Goal: Task Accomplishment & Management: Manage account settings

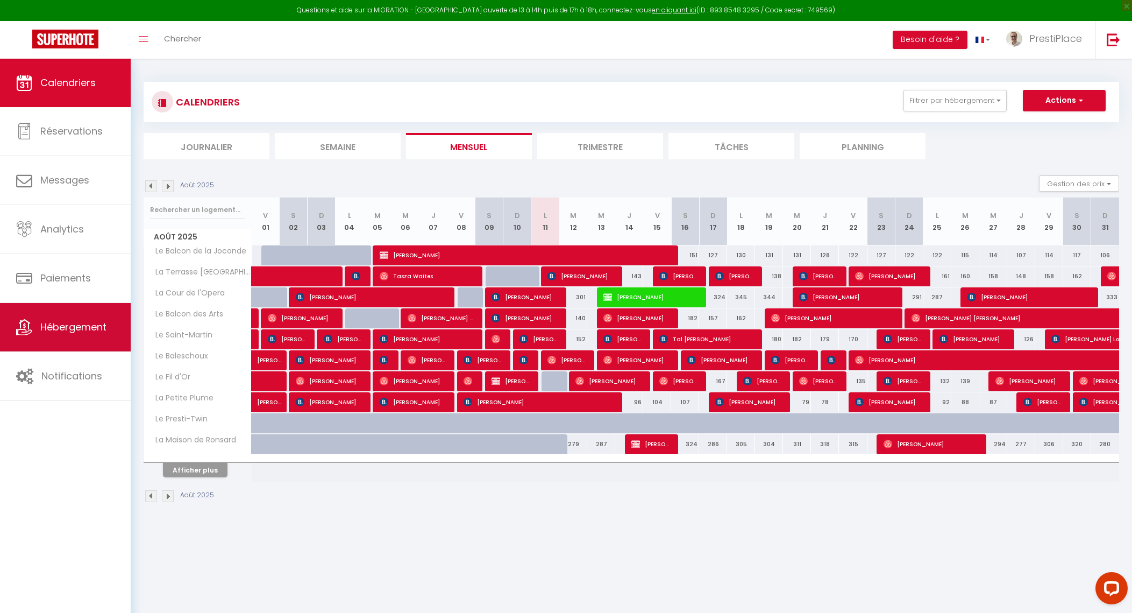
click at [67, 325] on span "Hébergement" at bounding box center [73, 326] width 66 height 13
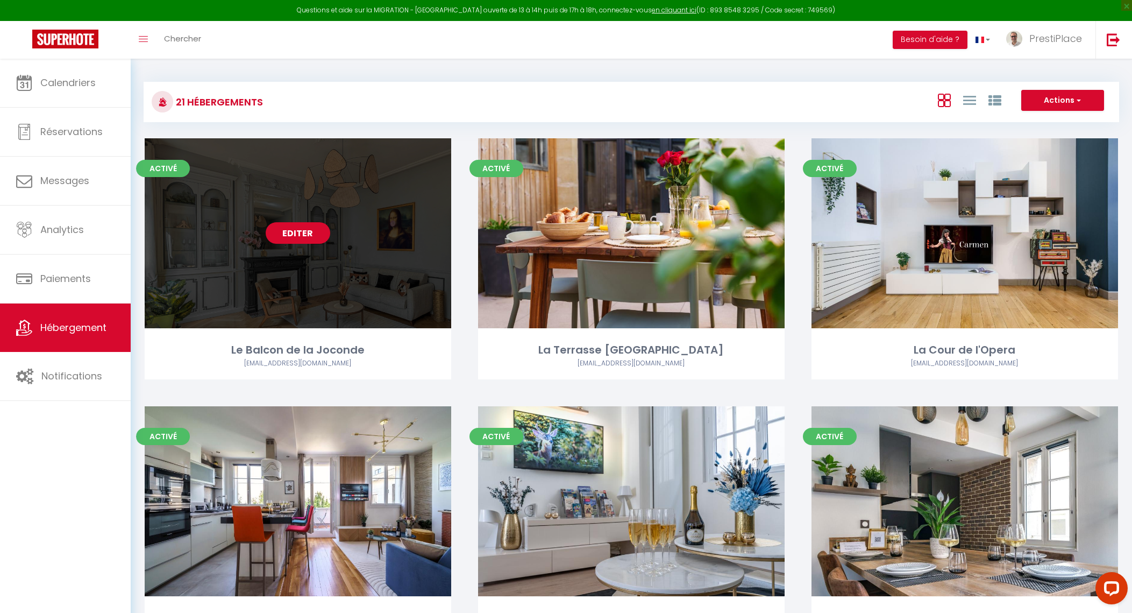
click at [300, 238] on link "Editer" at bounding box center [298, 233] width 65 height 22
select select "3"
select select "2"
select select "1"
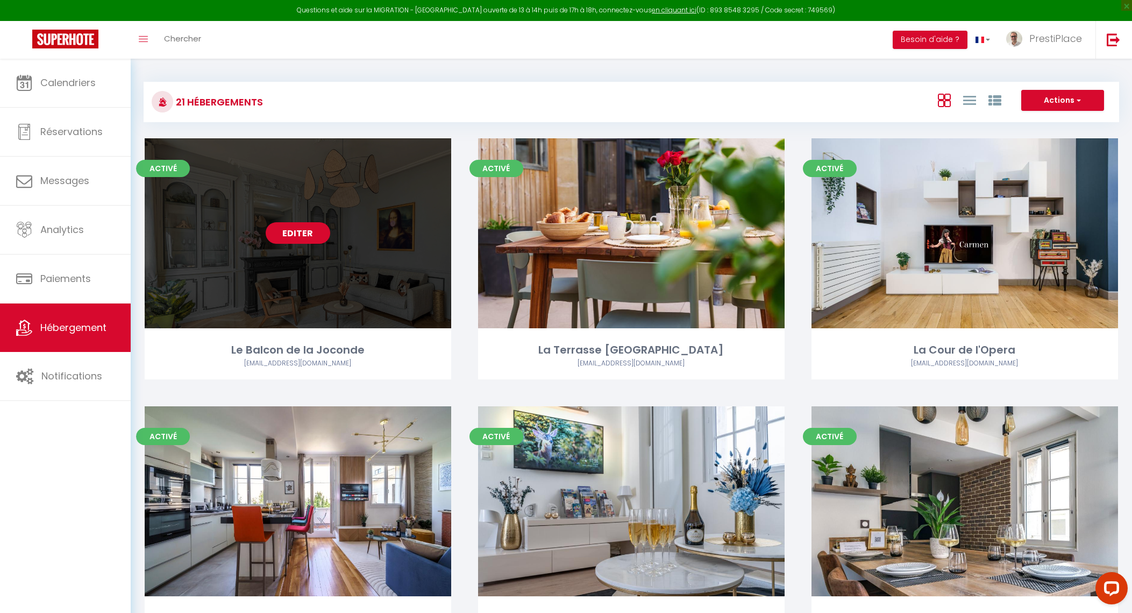
select select
select select "28"
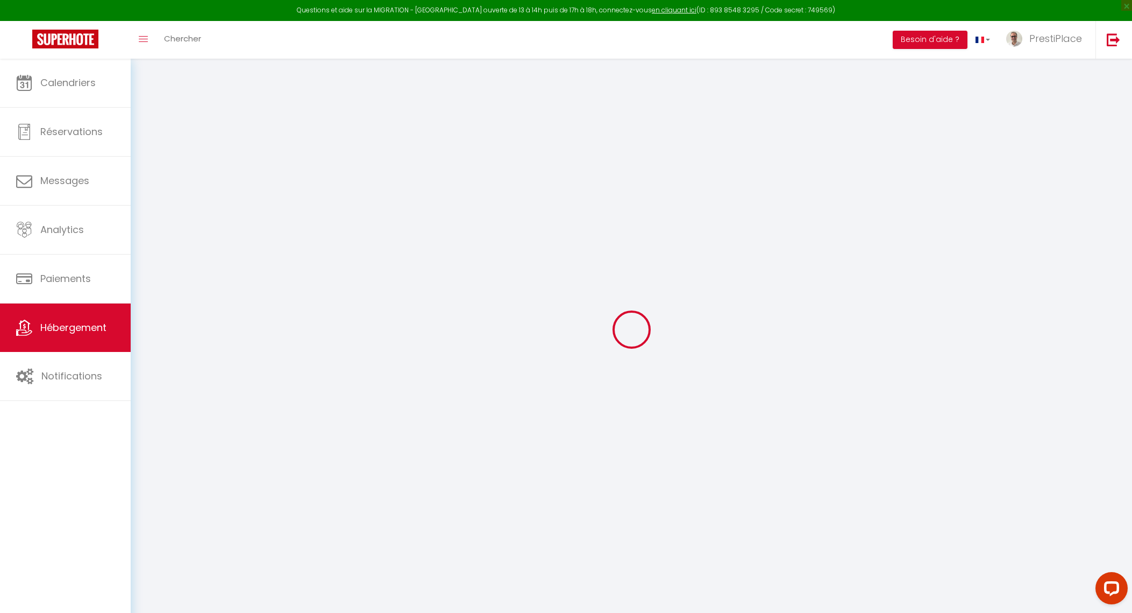
select select
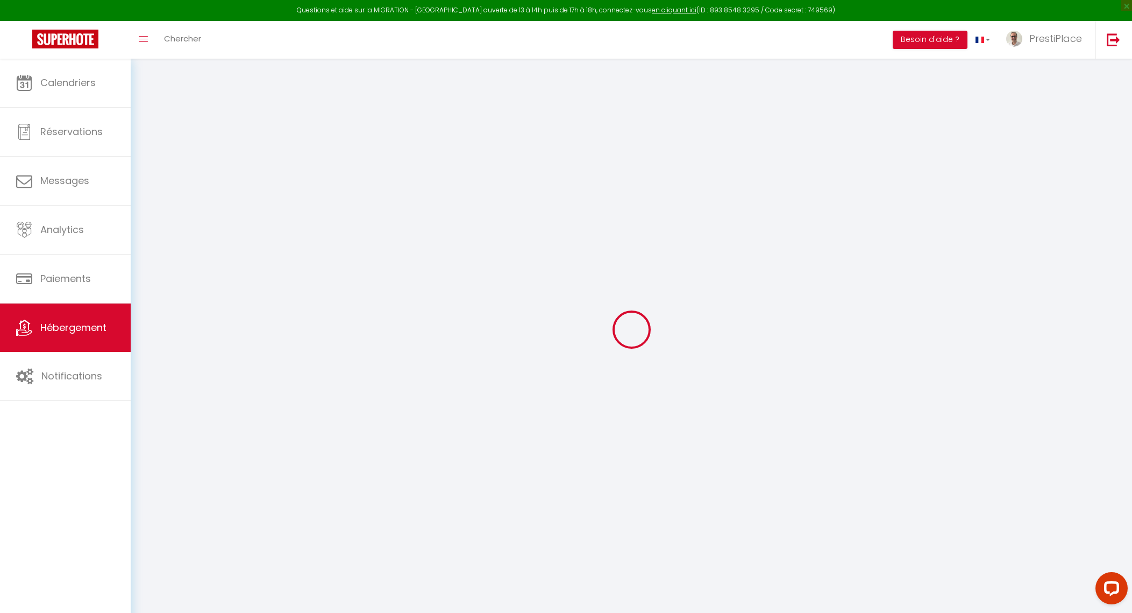
select select
checkbox input "false"
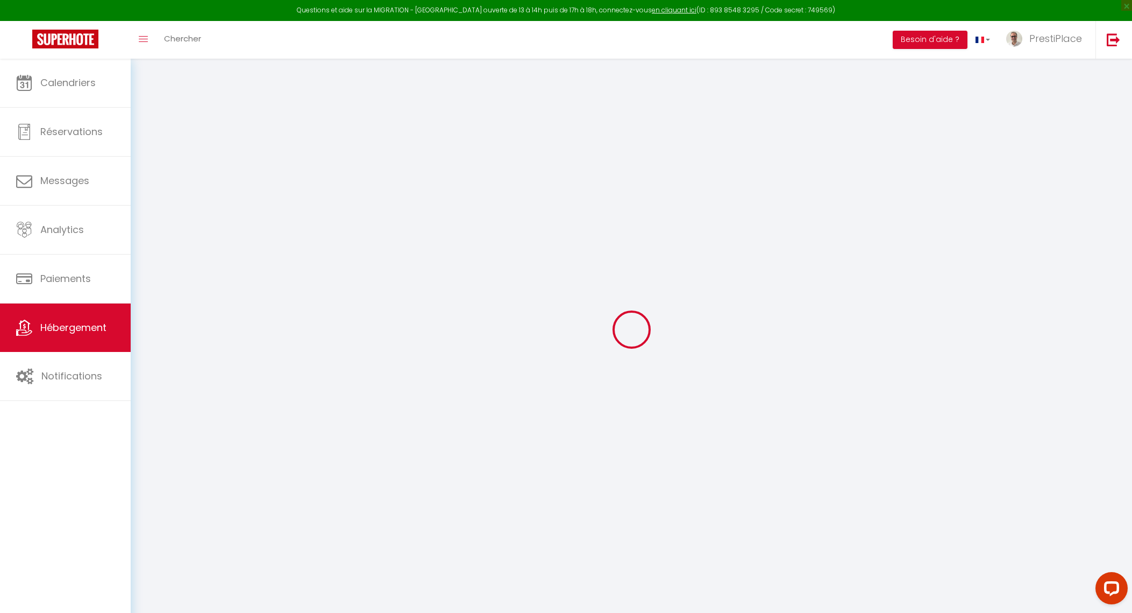
select select
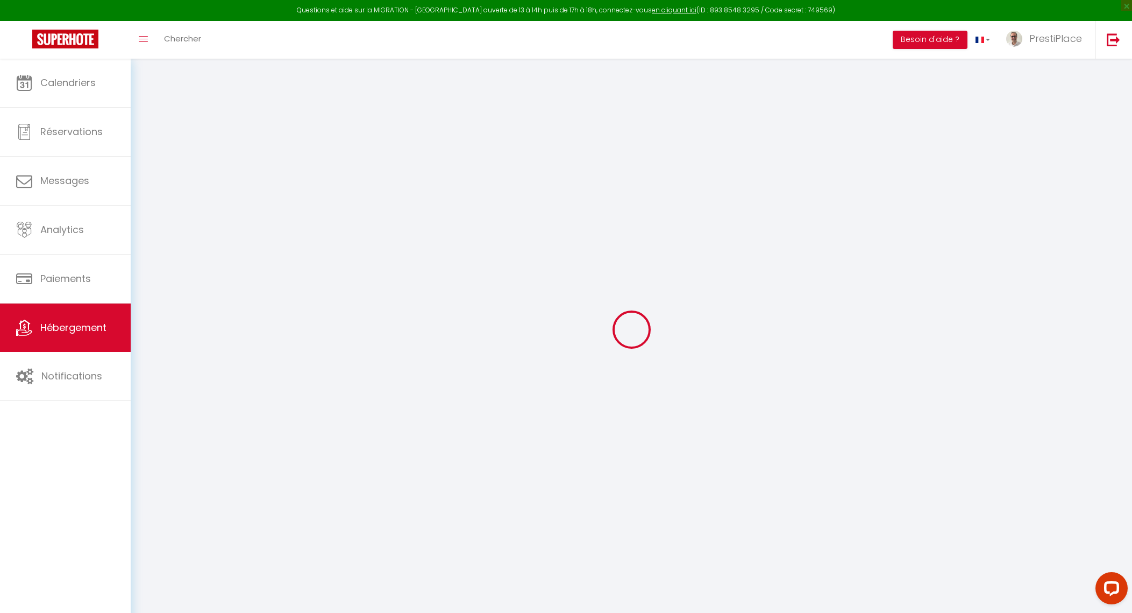
select select
checkbox input "false"
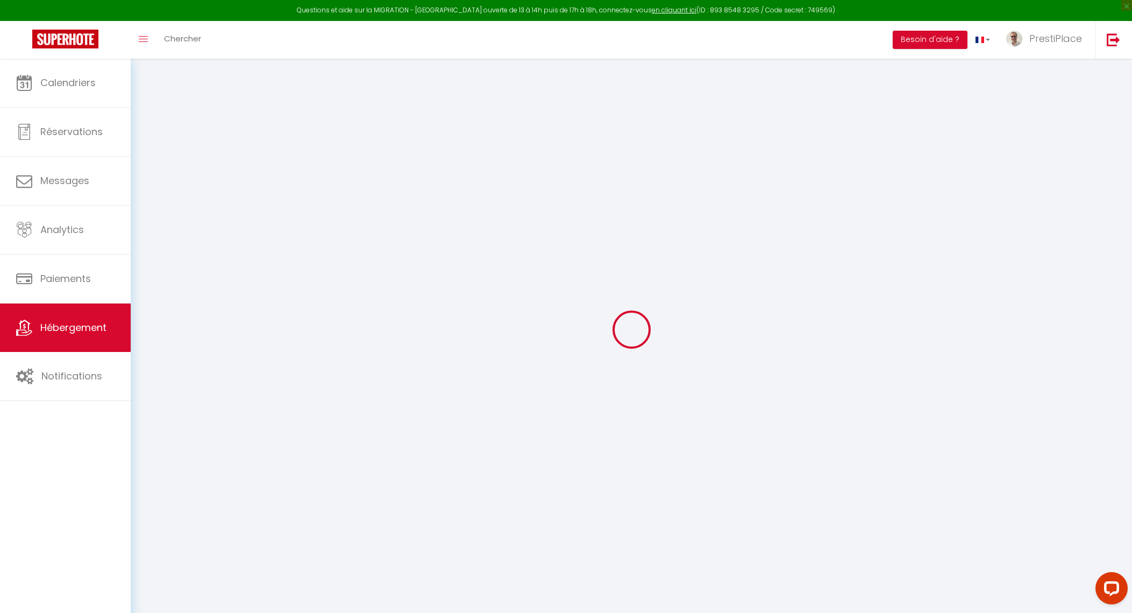
checkbox input "false"
select select
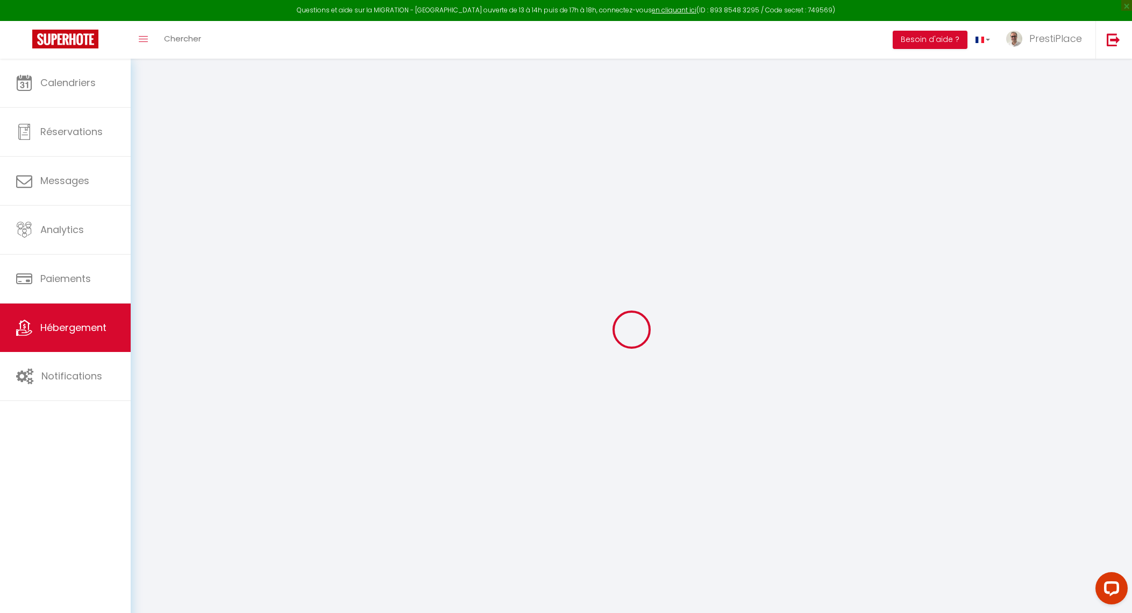
select select
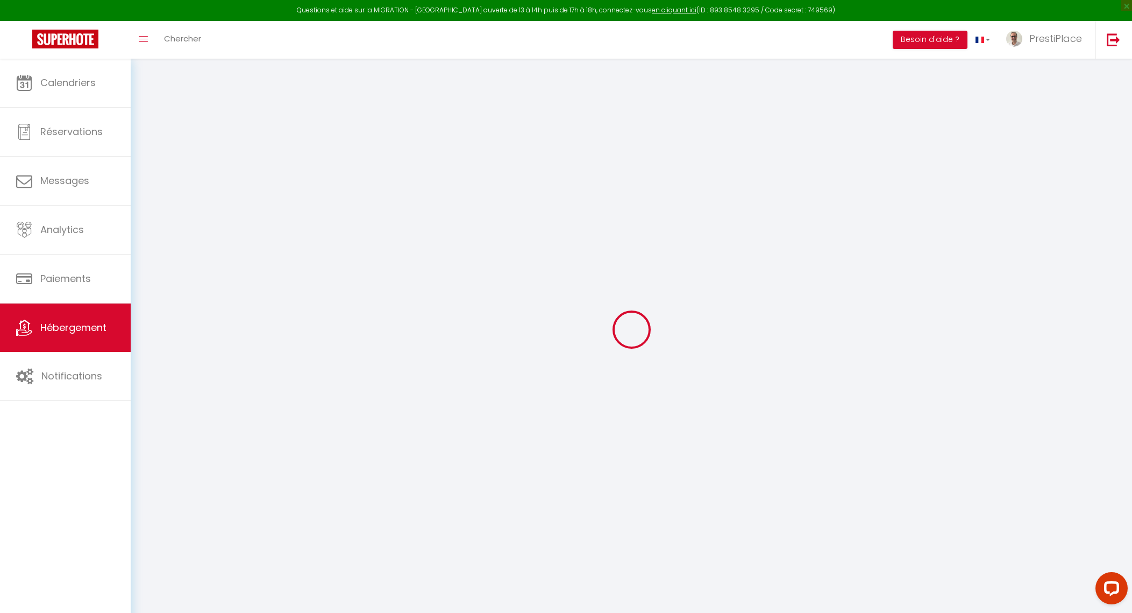
checkbox input "false"
select select
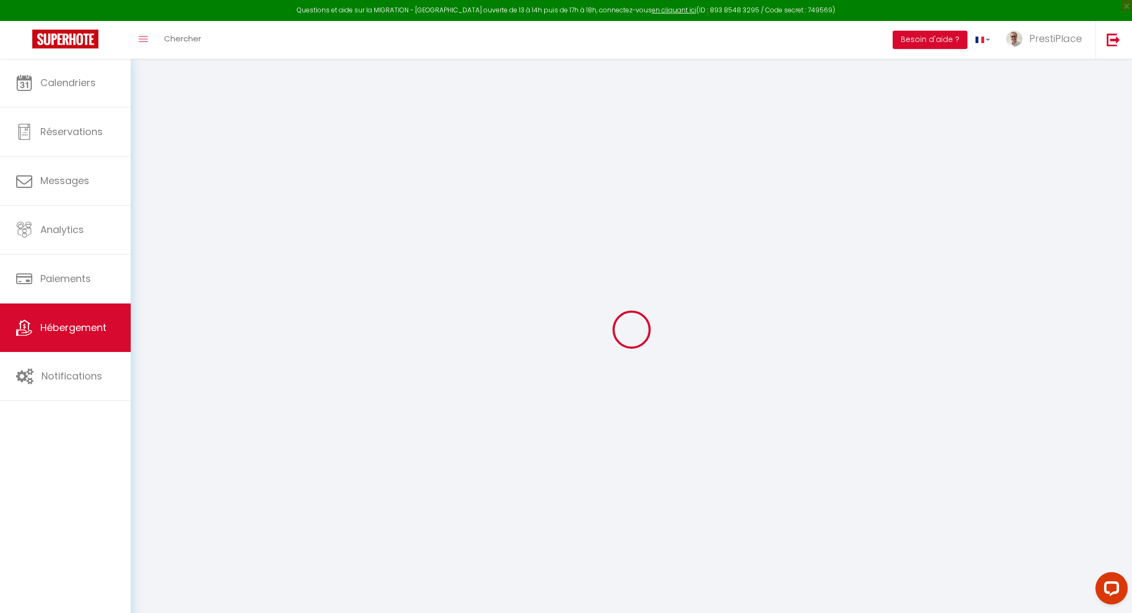
select select
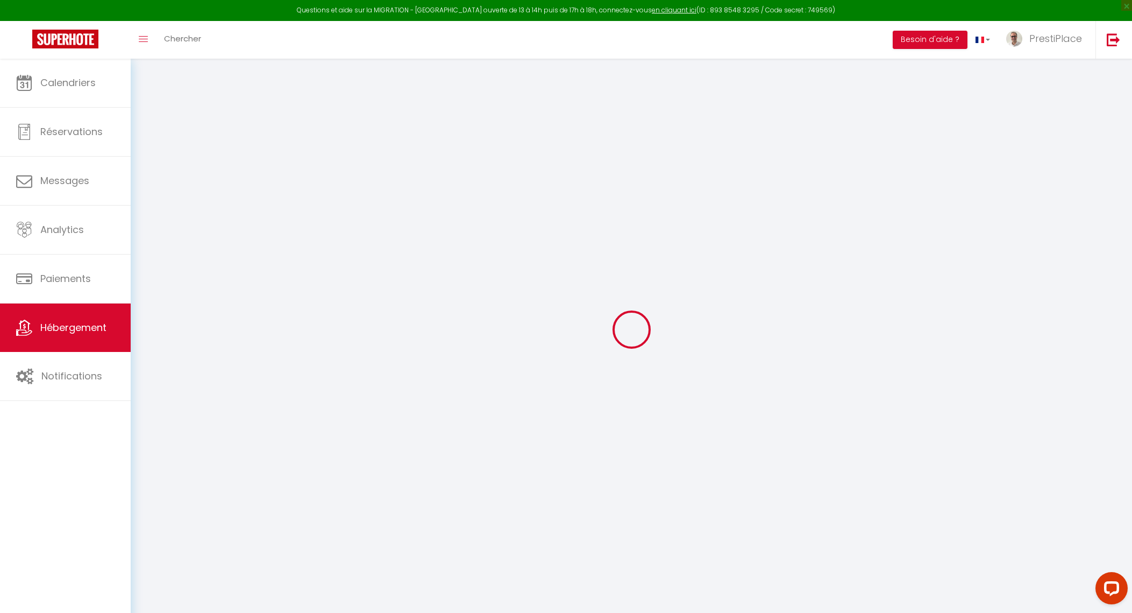
select select
checkbox input "false"
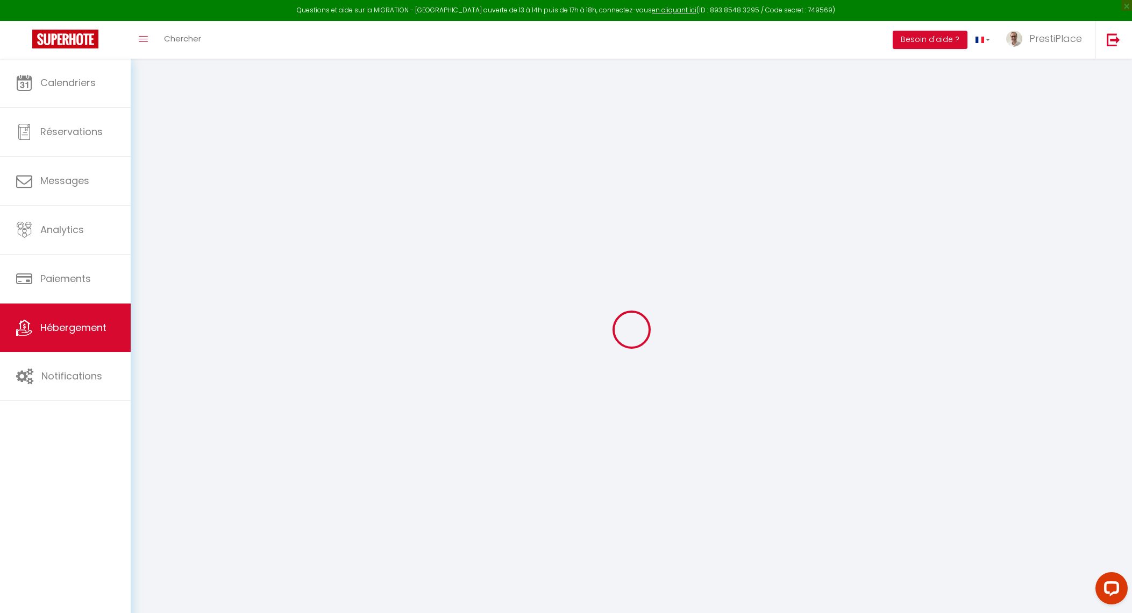
checkbox input "false"
select select
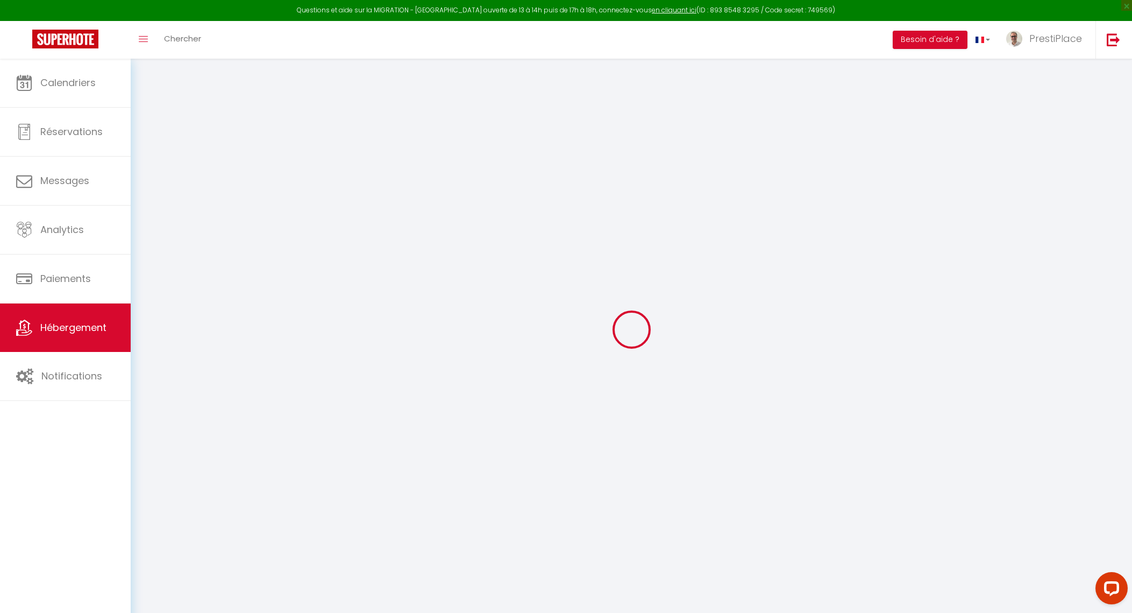
select select
checkbox input "false"
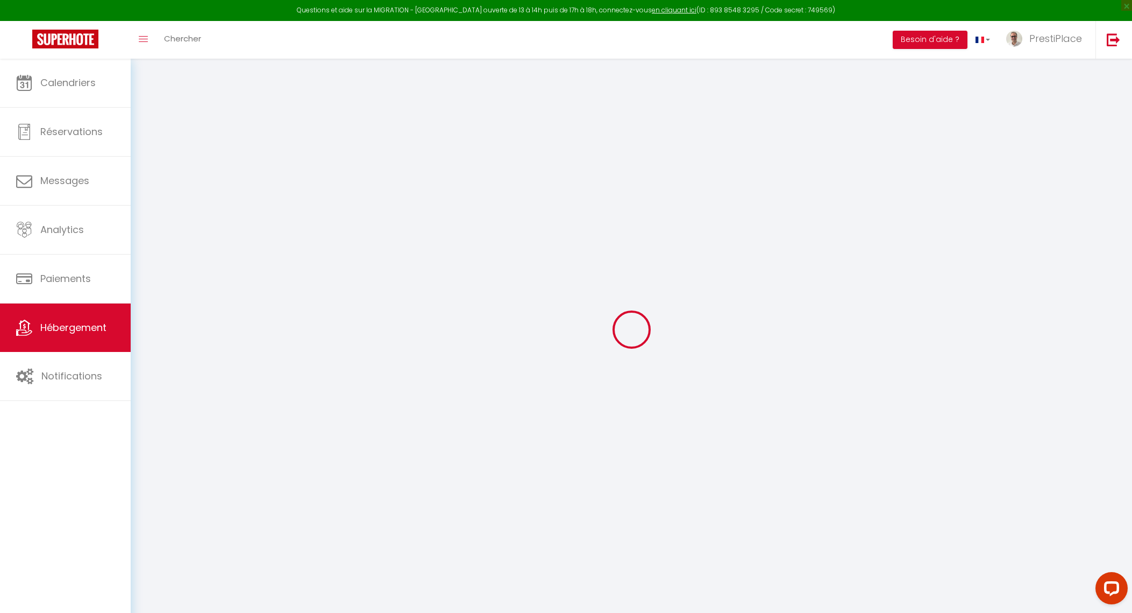
checkbox input "false"
select select
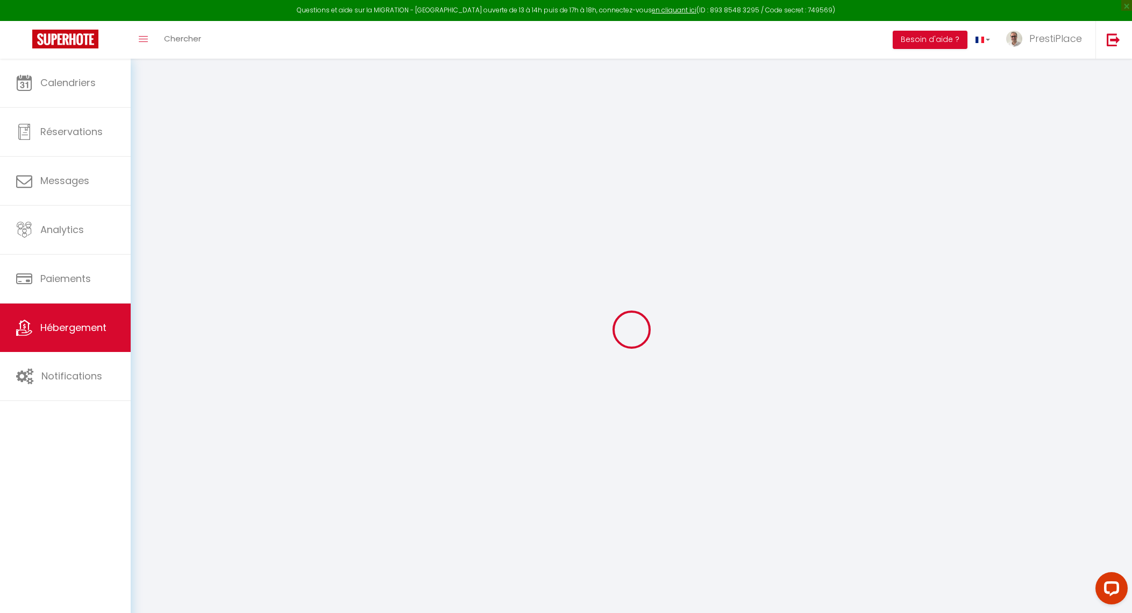
select select
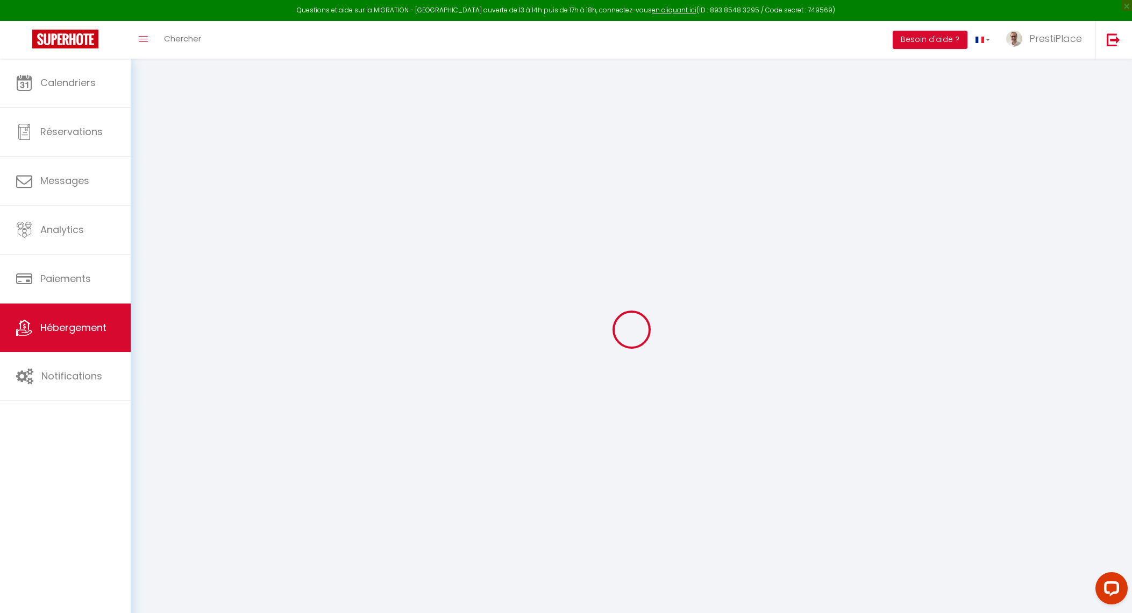
select select
checkbox input "false"
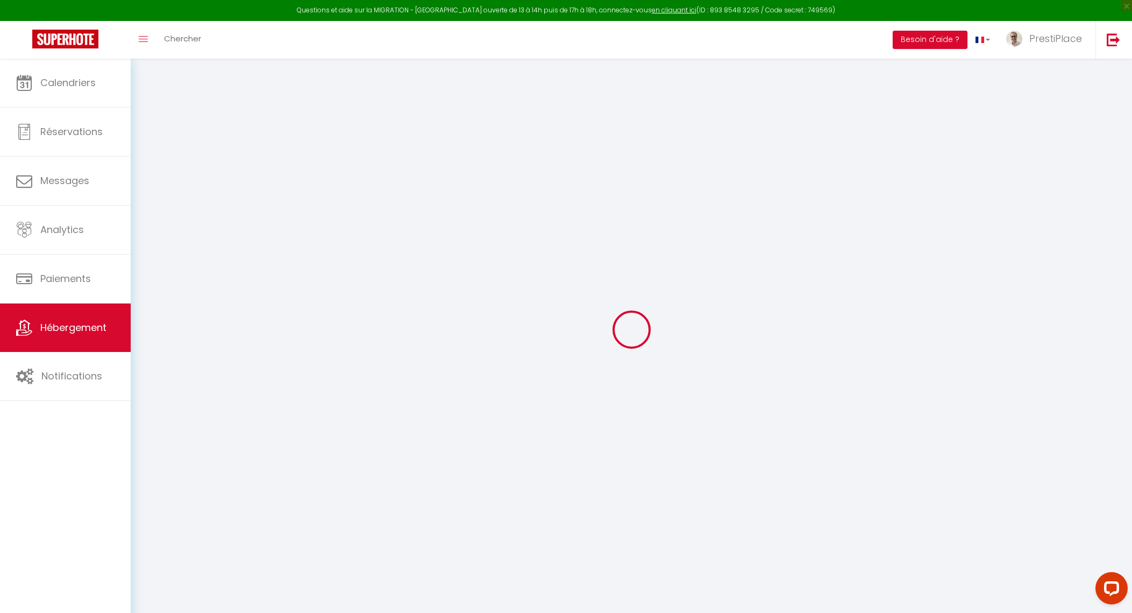
select select
type input "Le Balcon de la Joconde"
type input "SAS"
type input "PrestiPlace"
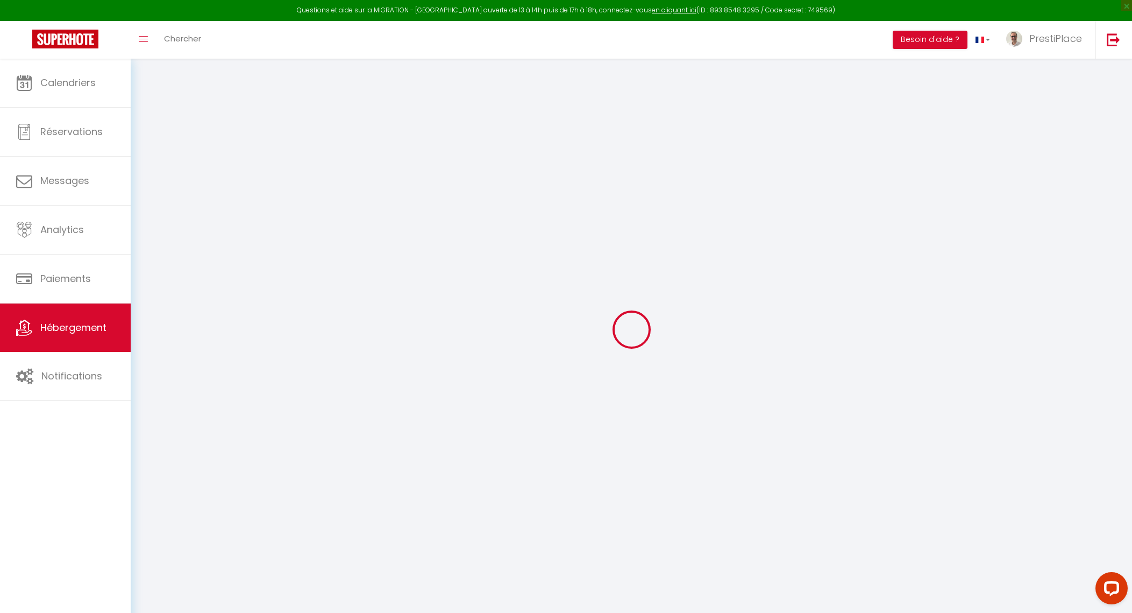
type input "[STREET_ADDRESS][PERSON_NAME]"
type input "37000"
type input "Tours"
type input "120"
type input "15"
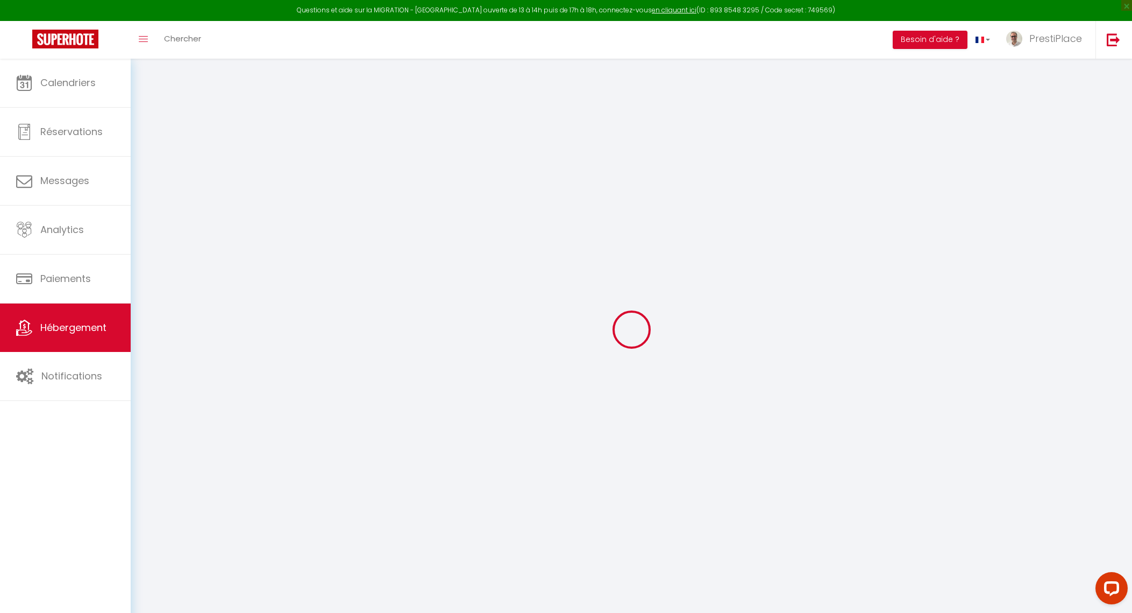
type input "50"
type input "5.5"
type input "5.10"
type input "600"
select select
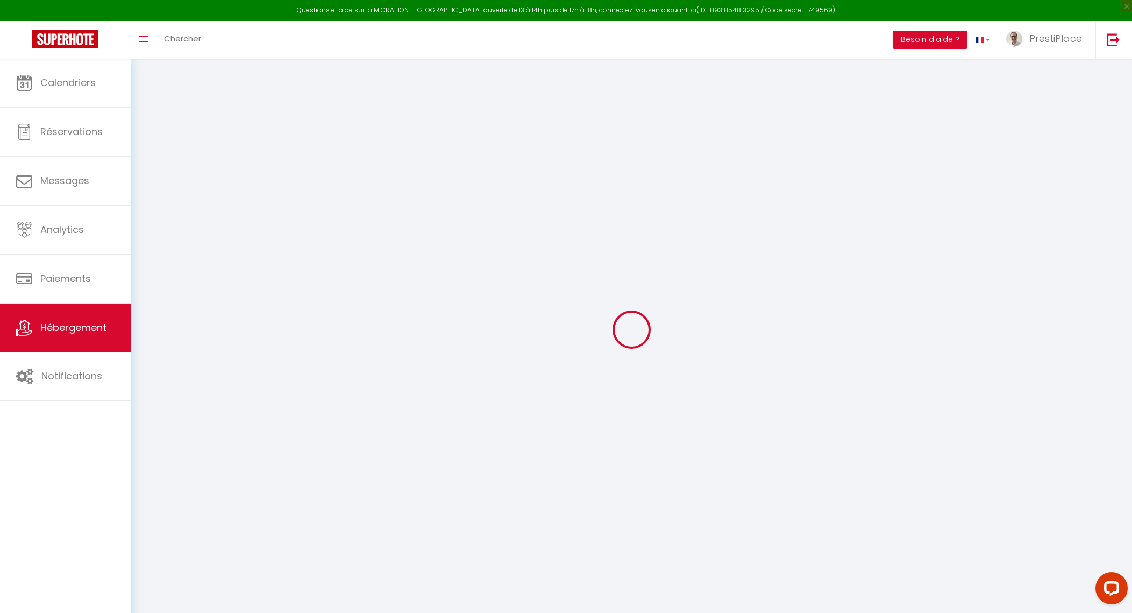
select select
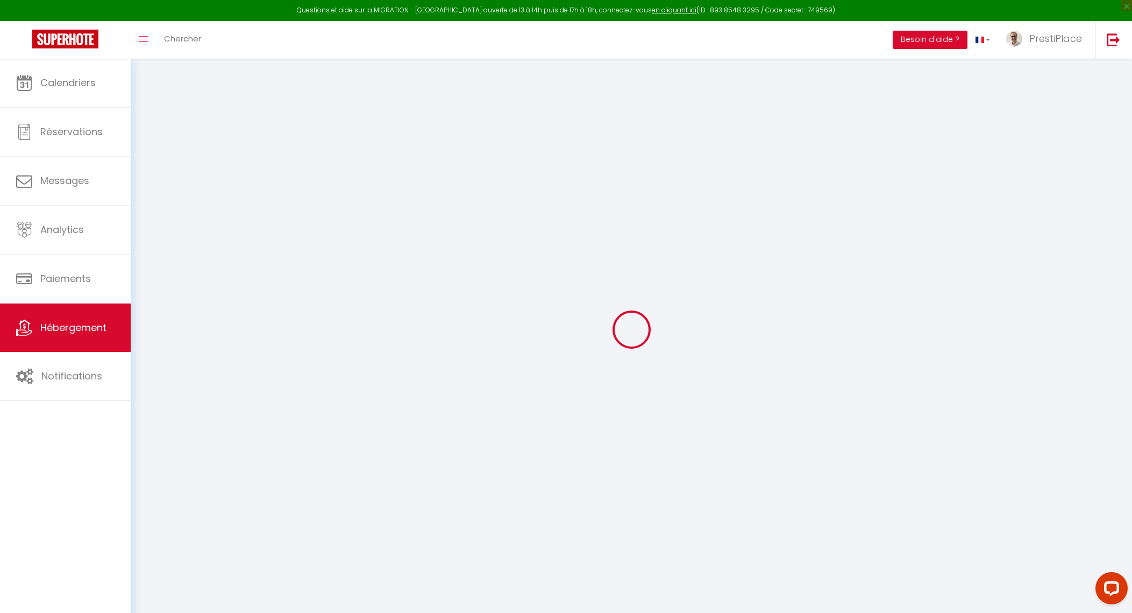
type input "[STREET_ADDRESS][PERSON_NAME]"
type input "37000"
type input "Tours"
type input "[EMAIL_ADDRESS][DOMAIN_NAME]"
select select "10903"
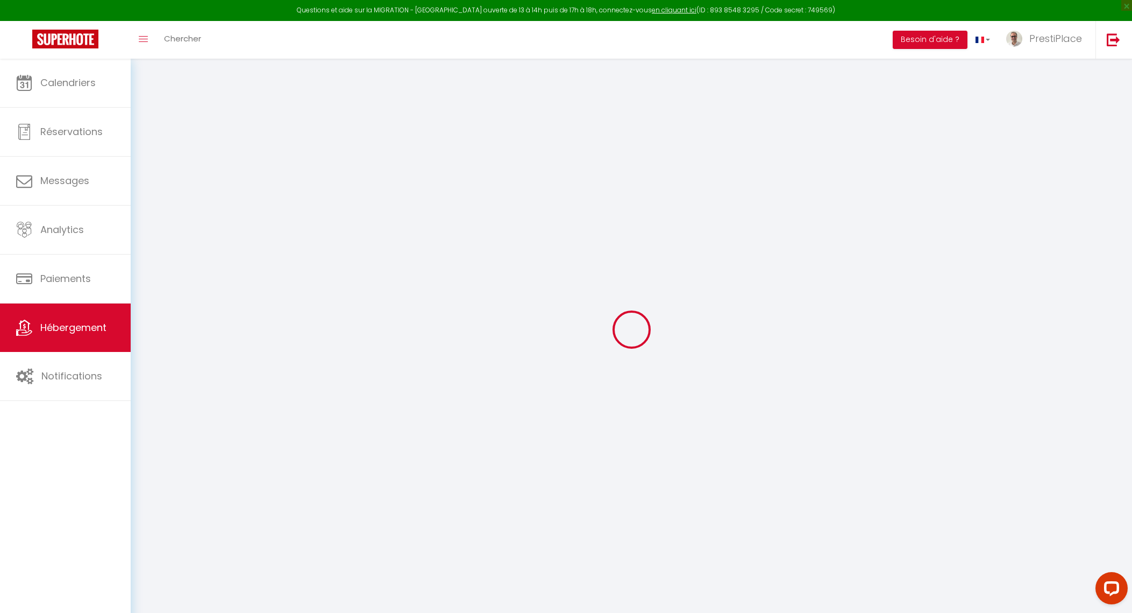
checkbox input "true"
checkbox input "false"
radio input "true"
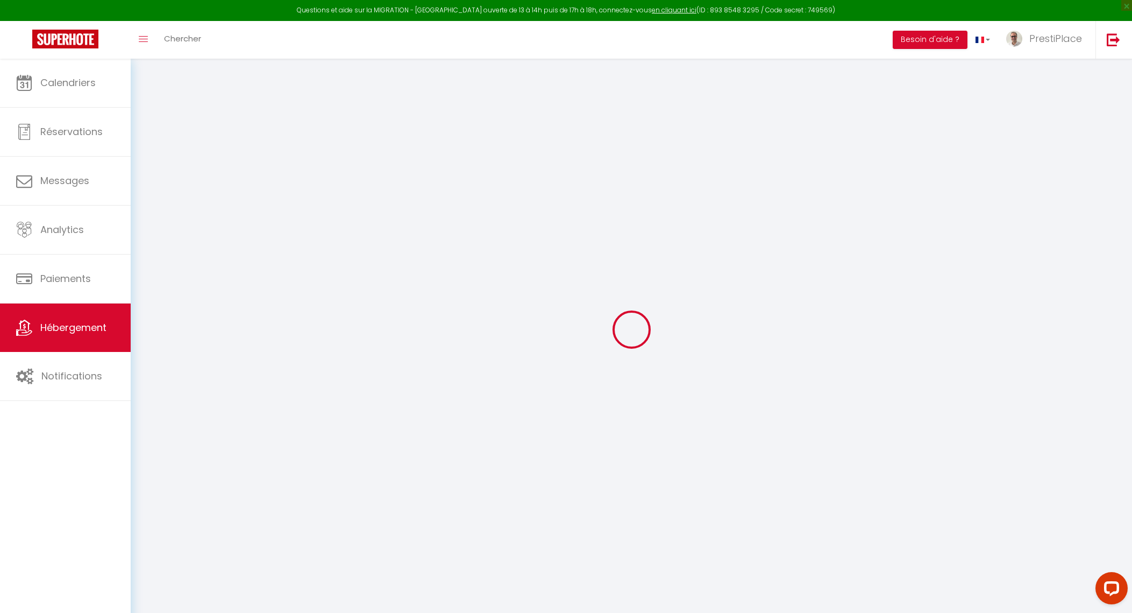
type input "0"
select select
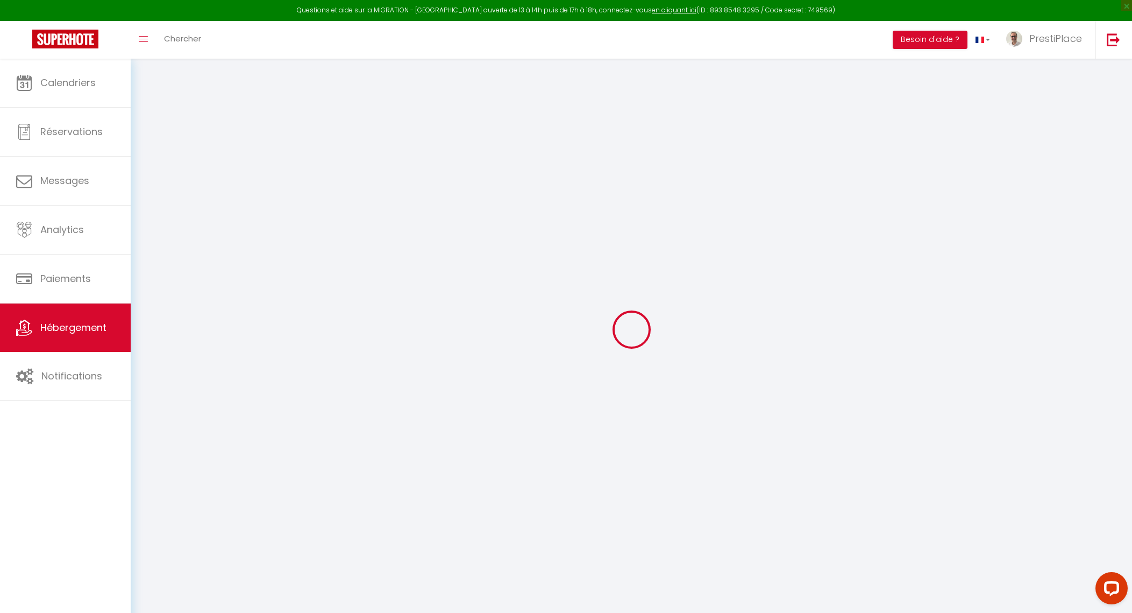
select select
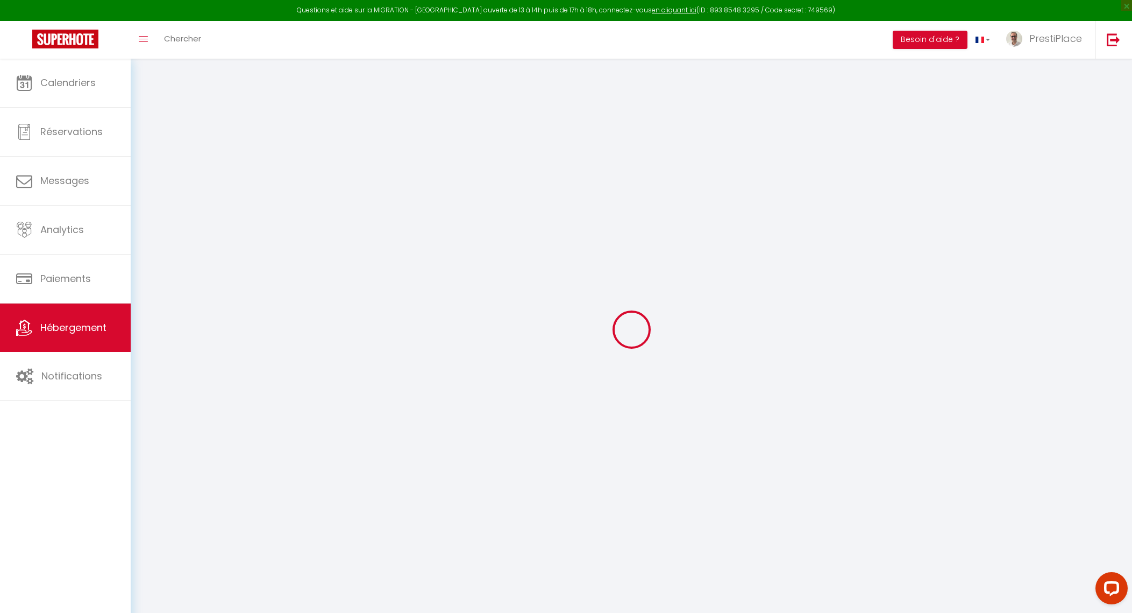
checkbox input "true"
checkbox input "false"
select select
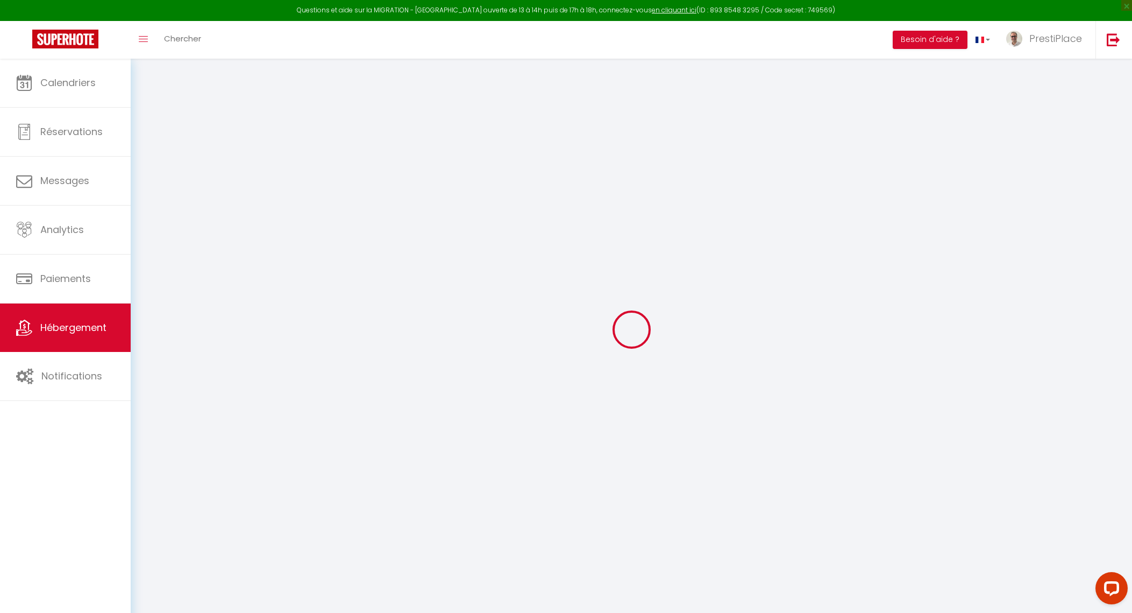
select select
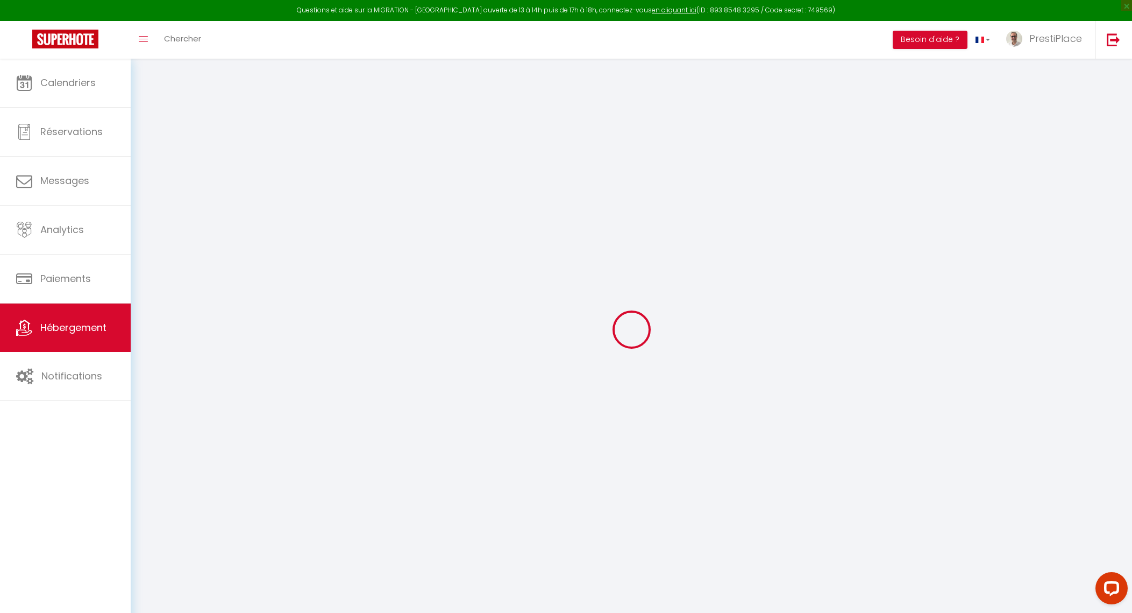
checkbox input "true"
checkbox input "false"
checkbox input "true"
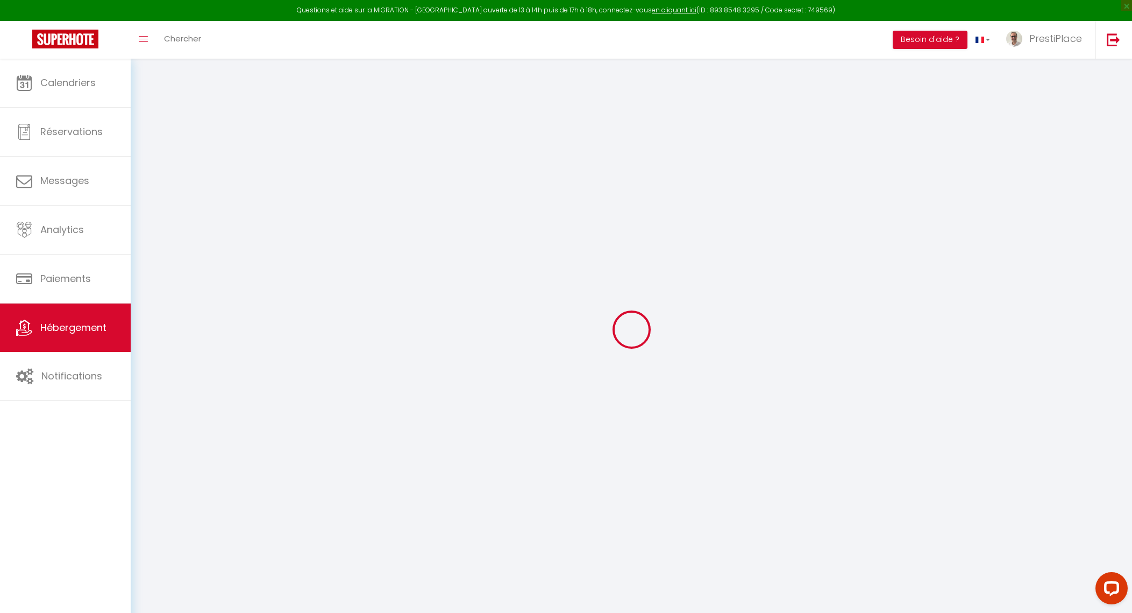
checkbox input "false"
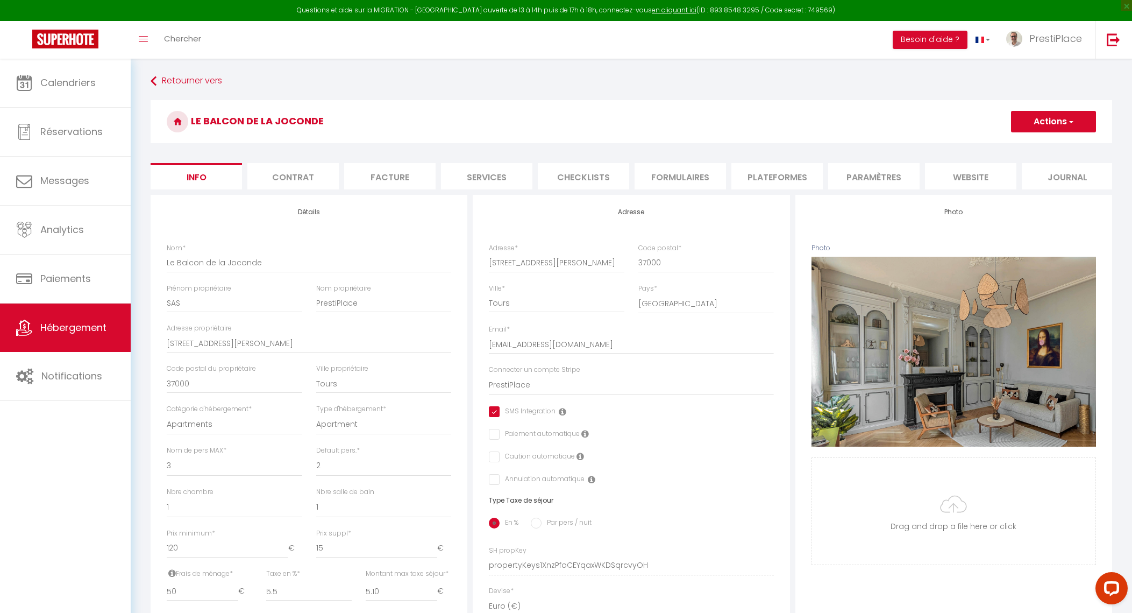
click at [975, 171] on li "website" at bounding box center [970, 176] width 91 height 26
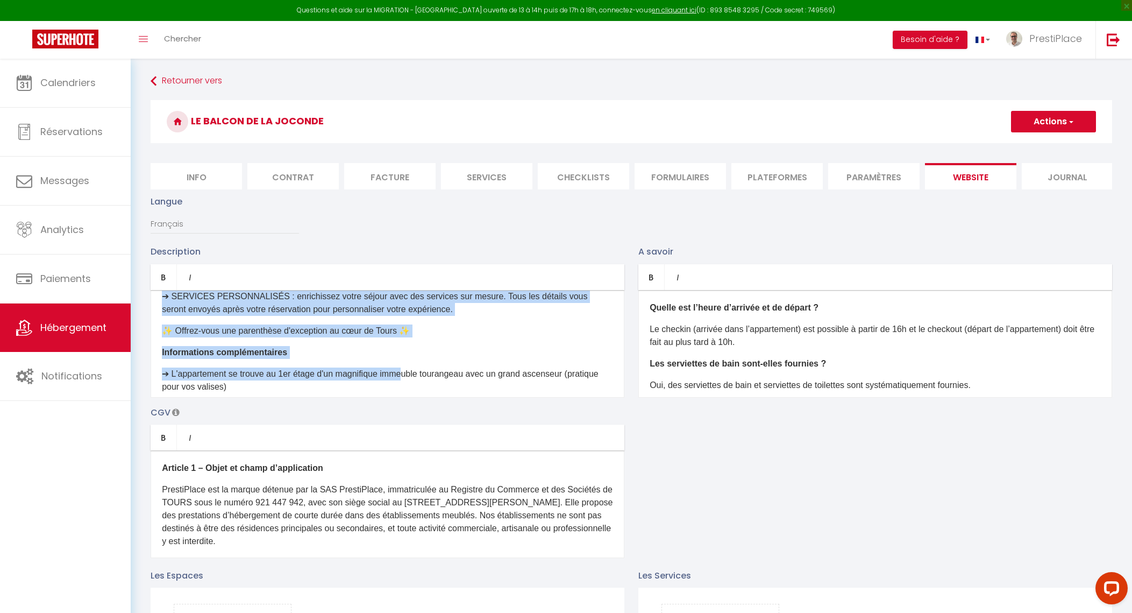
scroll to position [886, 0]
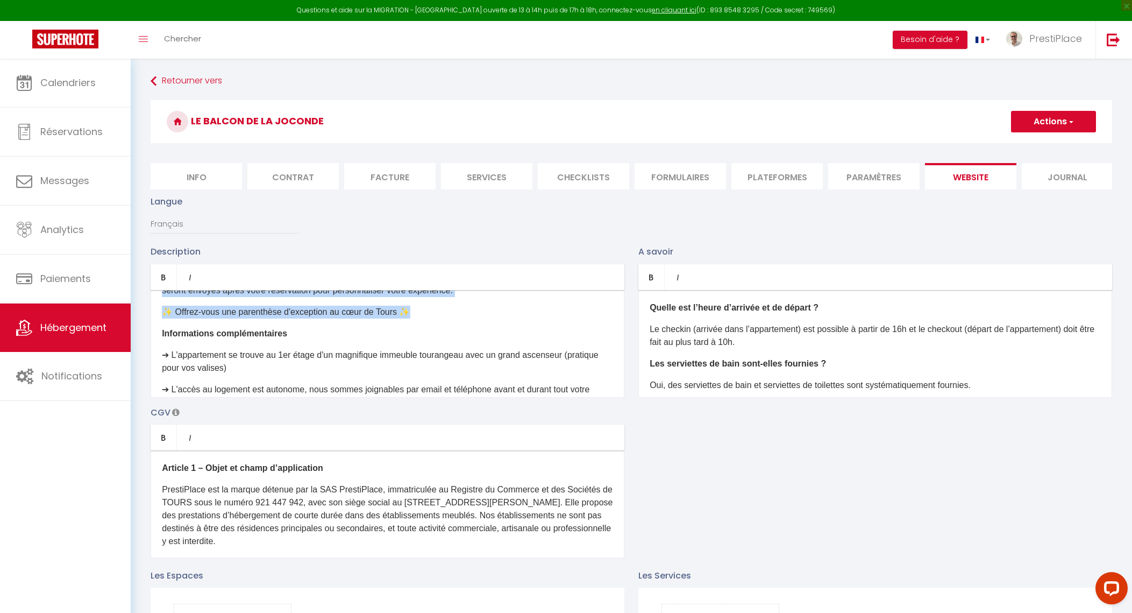
drag, startPoint x: 164, startPoint y: 312, endPoint x: 438, endPoint y: 334, distance: 275.2
click at [438, 334] on div "Envie d’un séjour inoubliable à [GEOGRAPHIC_DATA] ? PrestiPlace vous présente s…" at bounding box center [388, 344] width 474 height 108
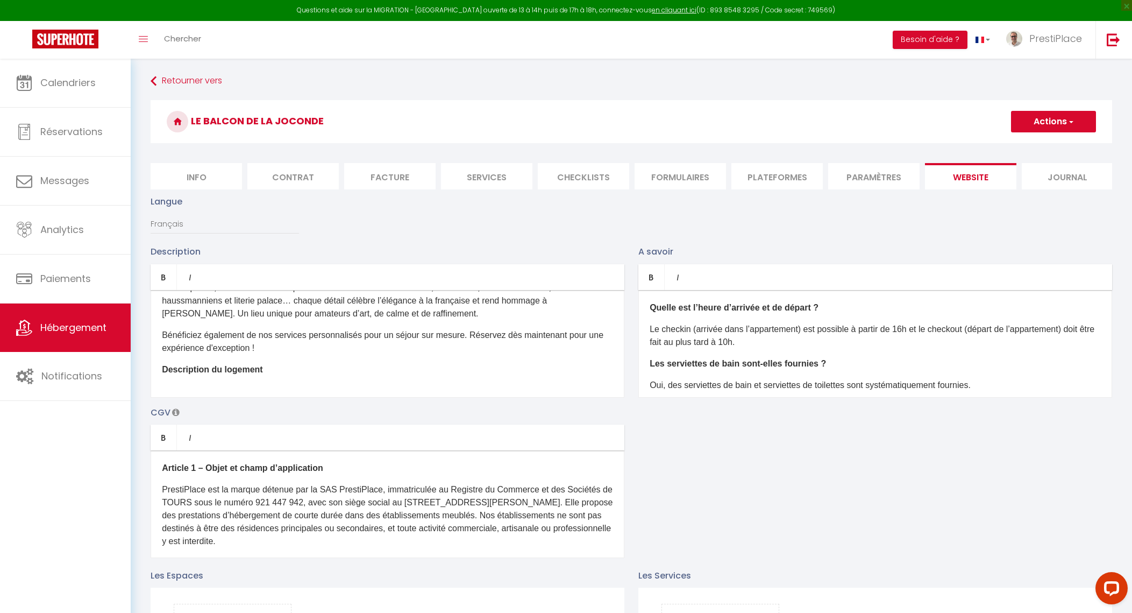
scroll to position [67, 0]
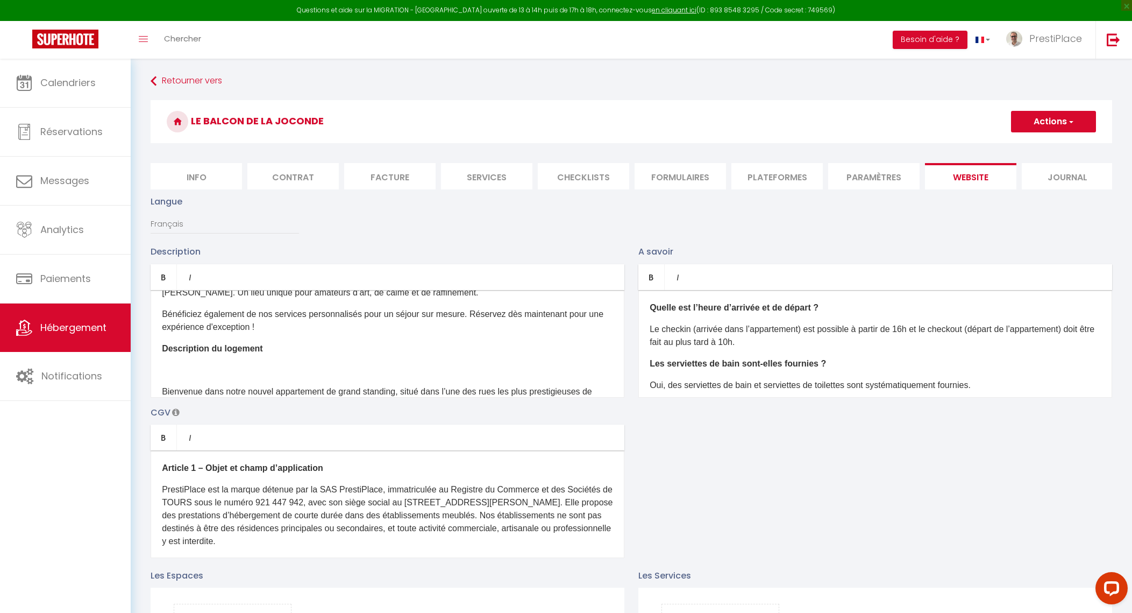
click at [280, 377] on p at bounding box center [387, 370] width 451 height 13
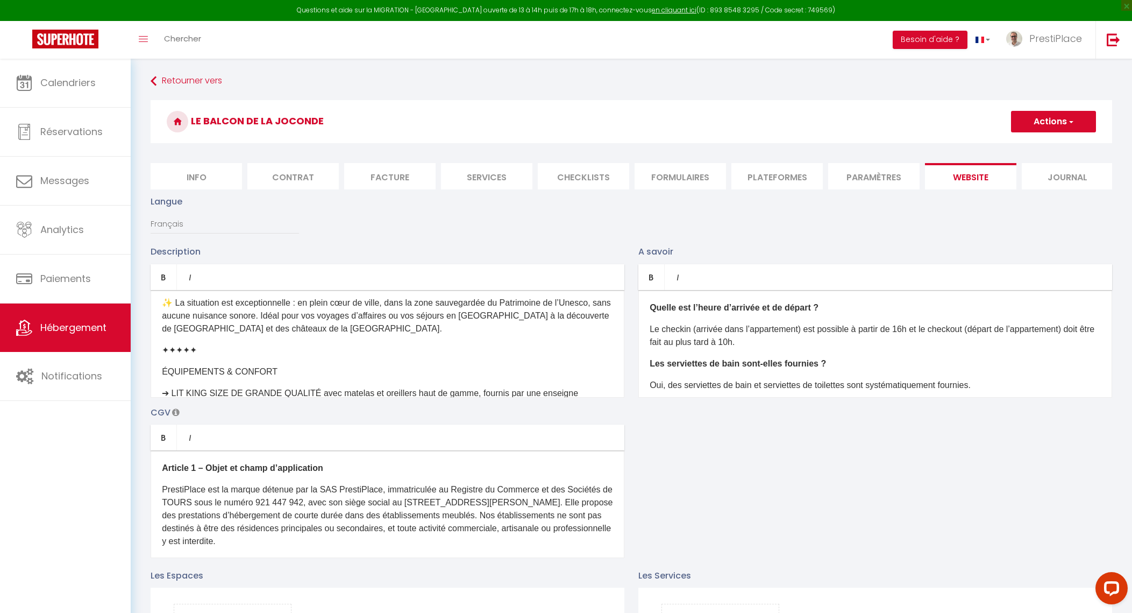
scroll to position [403, 0]
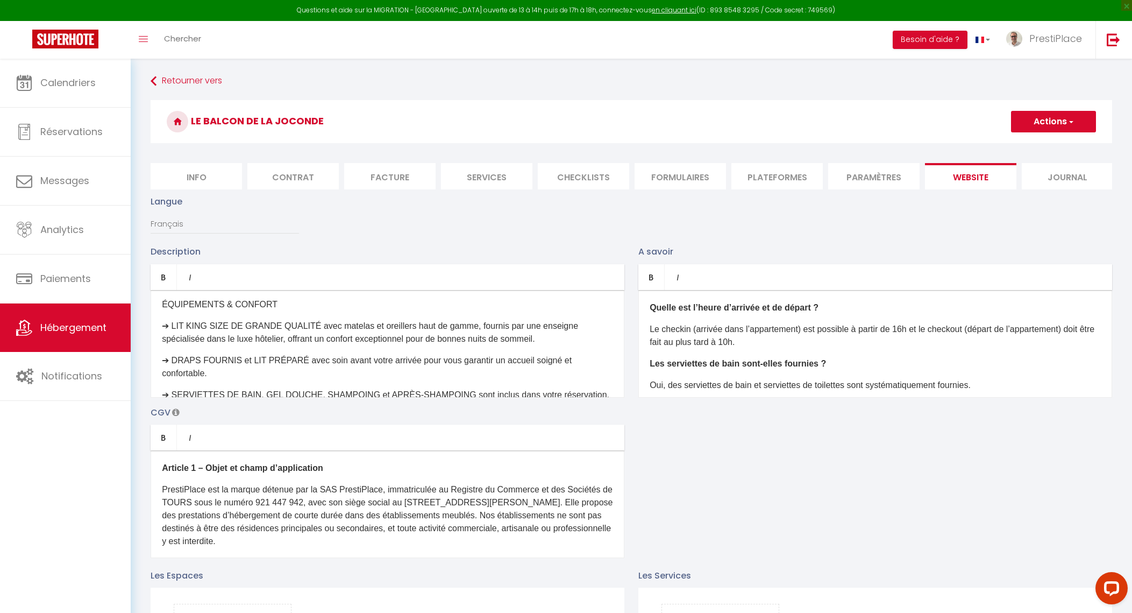
click at [166, 311] on p "ÉQUIPEMENTS & CONFORT" at bounding box center [387, 304] width 451 height 13
drag, startPoint x: 160, startPoint y: 327, endPoint x: 313, endPoint y: 329, distance: 153.3
click at [313, 329] on div "Envie d’un séjour inoubliable à [GEOGRAPHIC_DATA] ? PrestiPlace vous présente s…" at bounding box center [388, 344] width 474 height 108
click at [164, 281] on icon "Bold" at bounding box center [163, 277] width 9 height 9
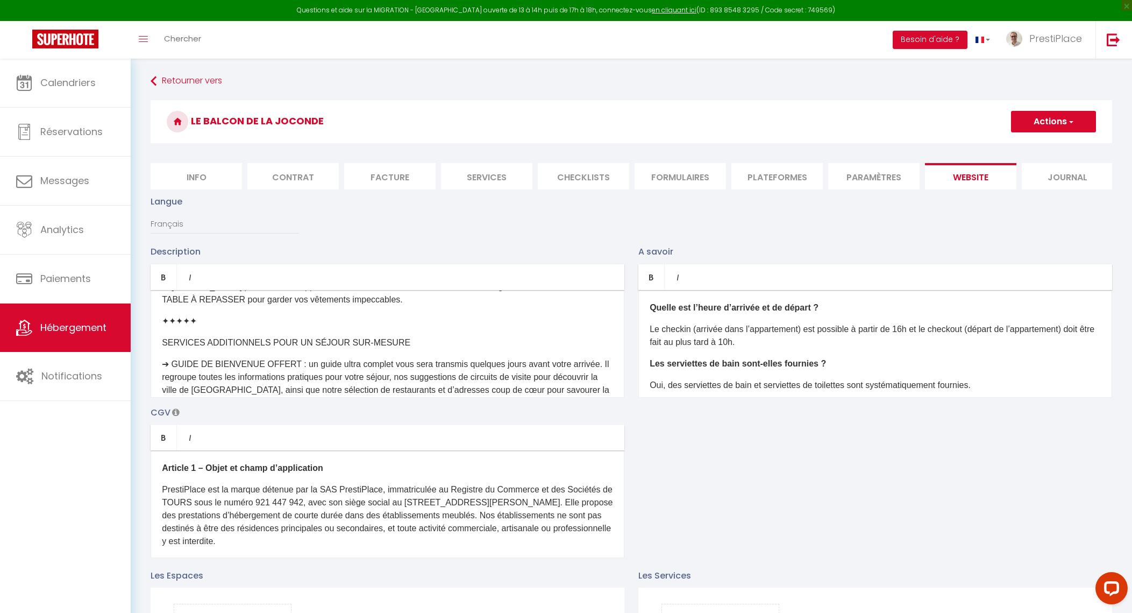
scroll to position [740, 0]
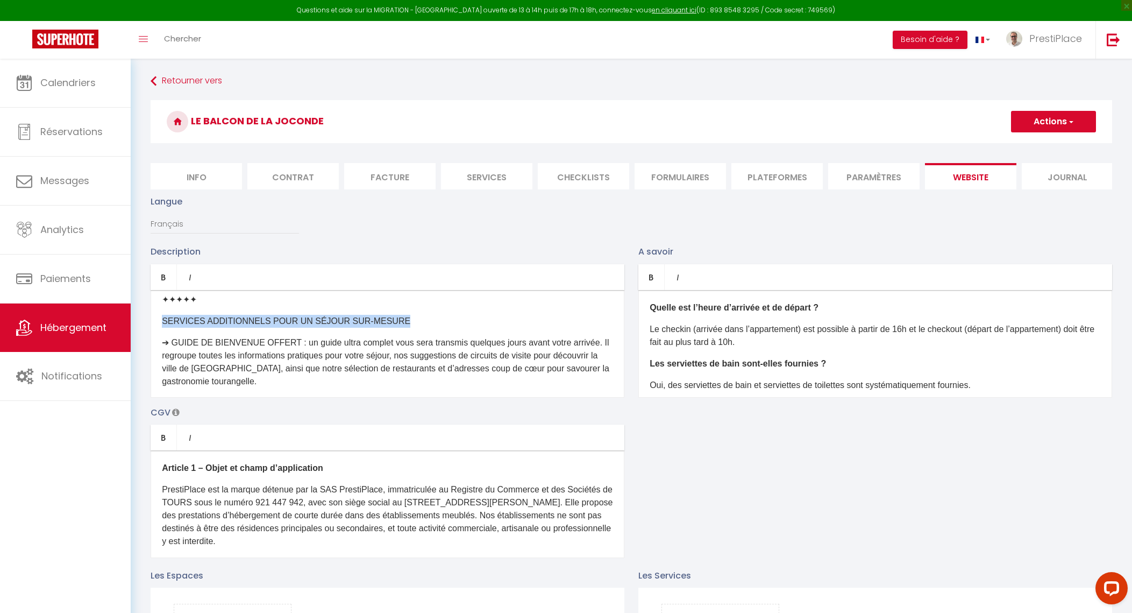
drag, startPoint x: 161, startPoint y: 343, endPoint x: 380, endPoint y: 344, distance: 218.9
click at [380, 344] on div "Envie d’un séjour inoubliable à [GEOGRAPHIC_DATA] ? PrestiPlace vous présente s…" at bounding box center [388, 344] width 474 height 108
click at [165, 281] on icon "Bold" at bounding box center [163, 277] width 9 height 9
click at [160, 281] on icon "Bold" at bounding box center [163, 277] width 9 height 9
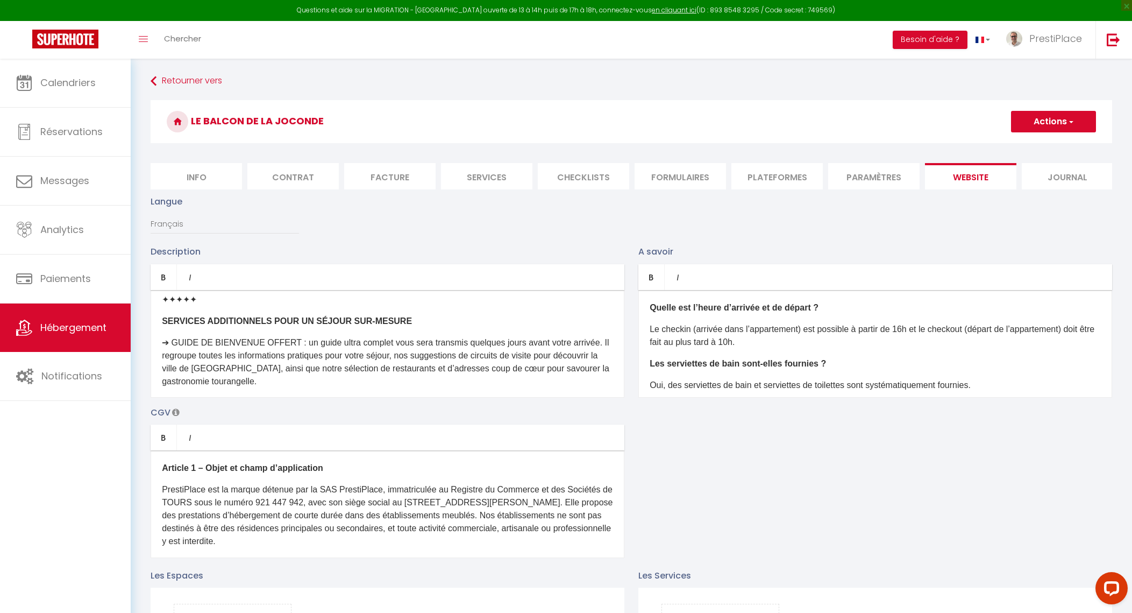
click at [409, 396] on p "SERVICES ADDITIONNELS POUR UN SÉJOUR SUR-MESURE" at bounding box center [387, 409] width 451 height 26
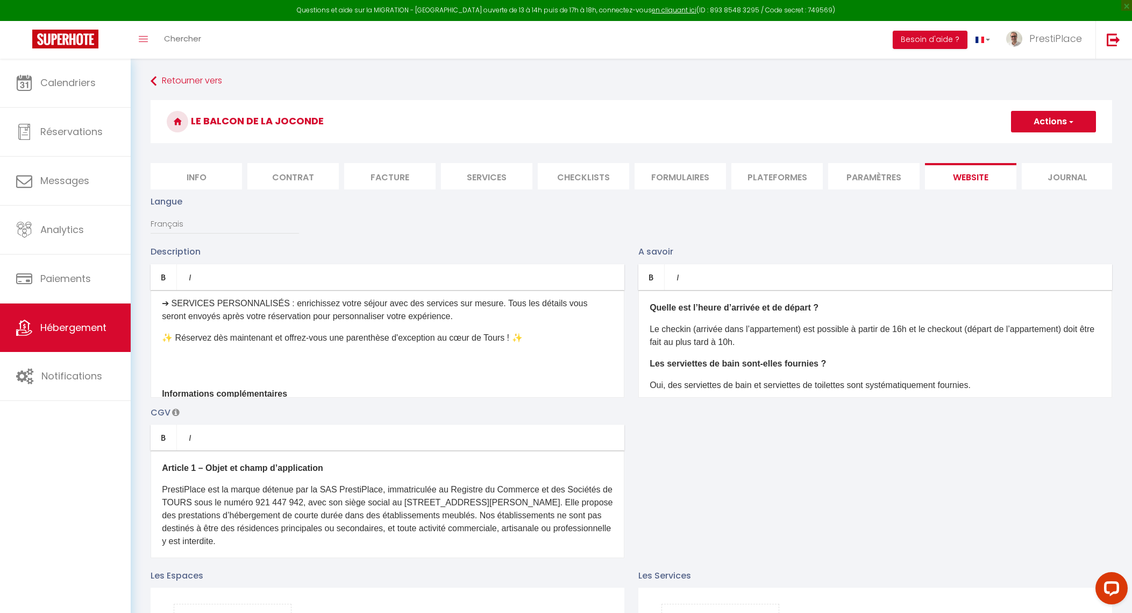
scroll to position [874, 0]
drag, startPoint x: 289, startPoint y: 358, endPoint x: 175, endPoint y: 362, distance: 113.6
click at [175, 387] on p "✨ Réservez dès maintenant et offrez-vous une parenthèse d'exception au cœur de …" at bounding box center [387, 393] width 451 height 13
click at [227, 384] on div "Envie d’un séjour inoubliable à [GEOGRAPHIC_DATA] ? PrestiPlace vous présente s…" at bounding box center [388, 344] width 474 height 108
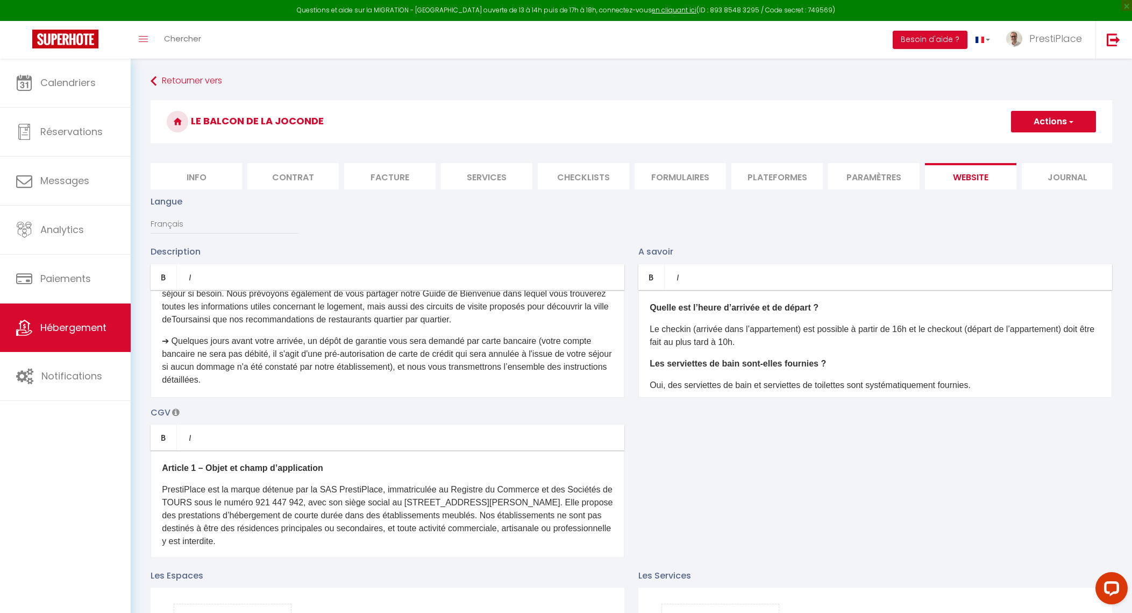
scroll to position [1031, 0]
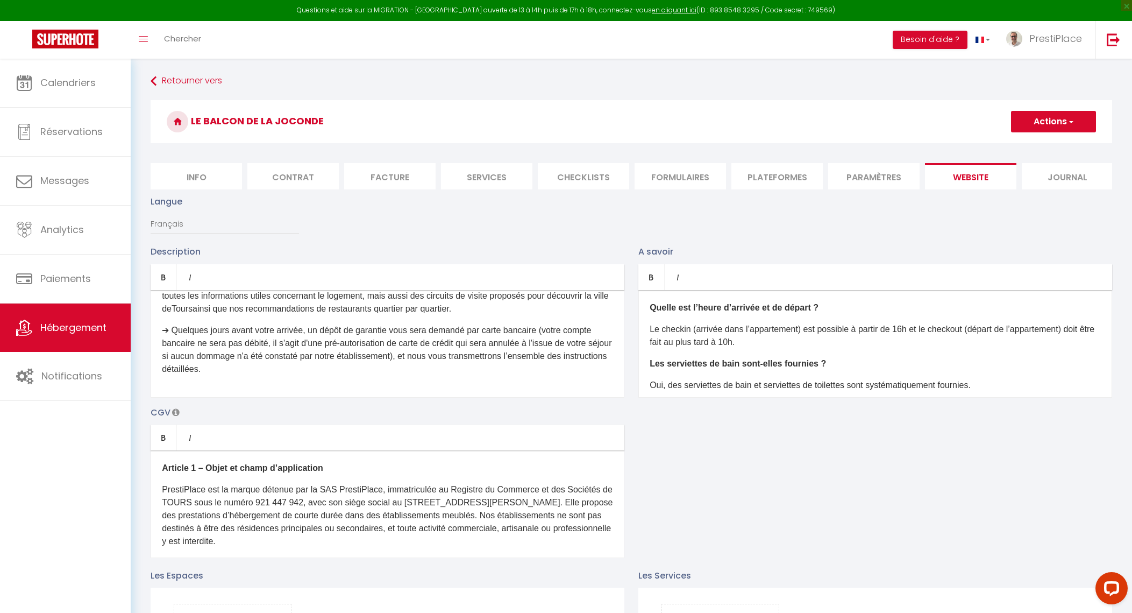
click at [403, 396] on div "Envie d’un séjour inoubliable à [GEOGRAPHIC_DATA] ? PrestiPlace vous présente s…" at bounding box center [388, 344] width 474 height 108
click at [1058, 117] on button "Actions" at bounding box center [1053, 122] width 85 height 22
click at [1035, 141] on input "Enregistrer" at bounding box center [1042, 145] width 40 height 11
checkbox input "true"
checkbox input "false"
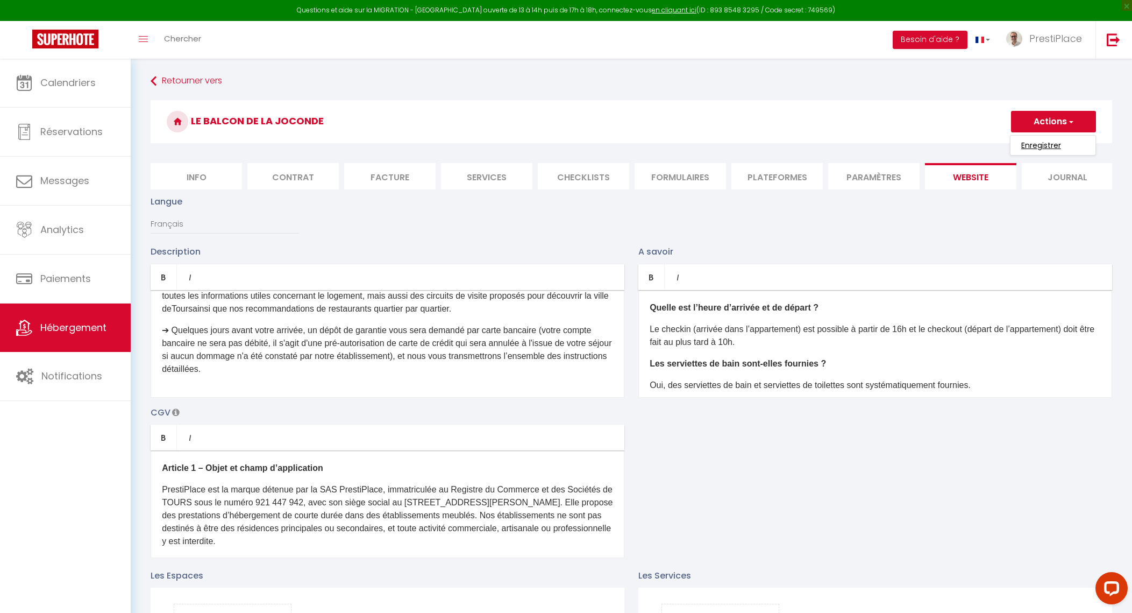
checkbox input "false"
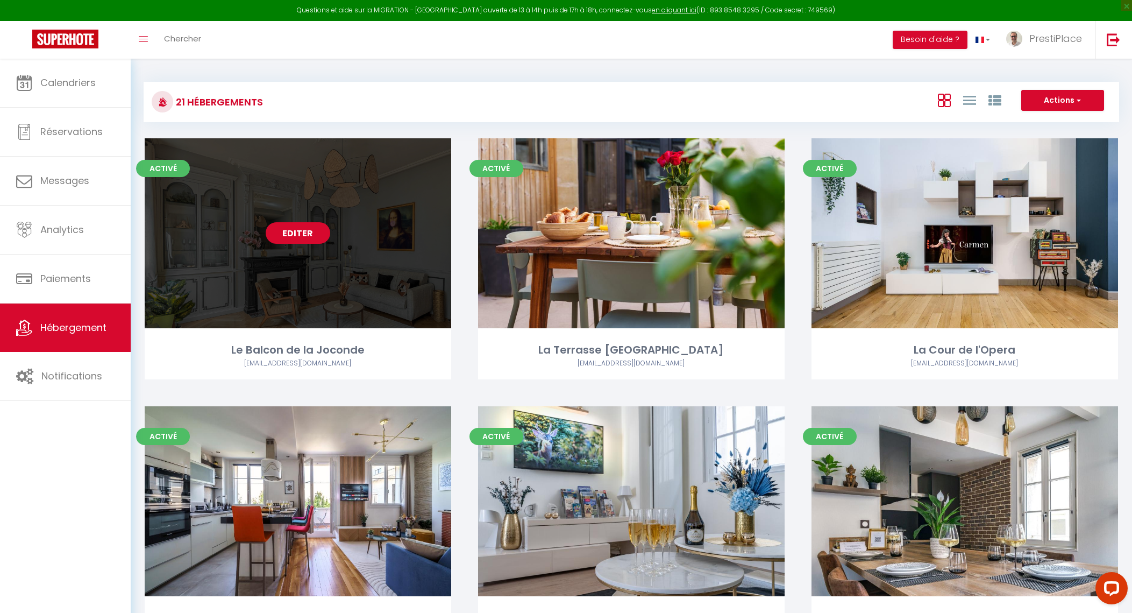
click at [289, 234] on link "Editer" at bounding box center [298, 233] width 65 height 22
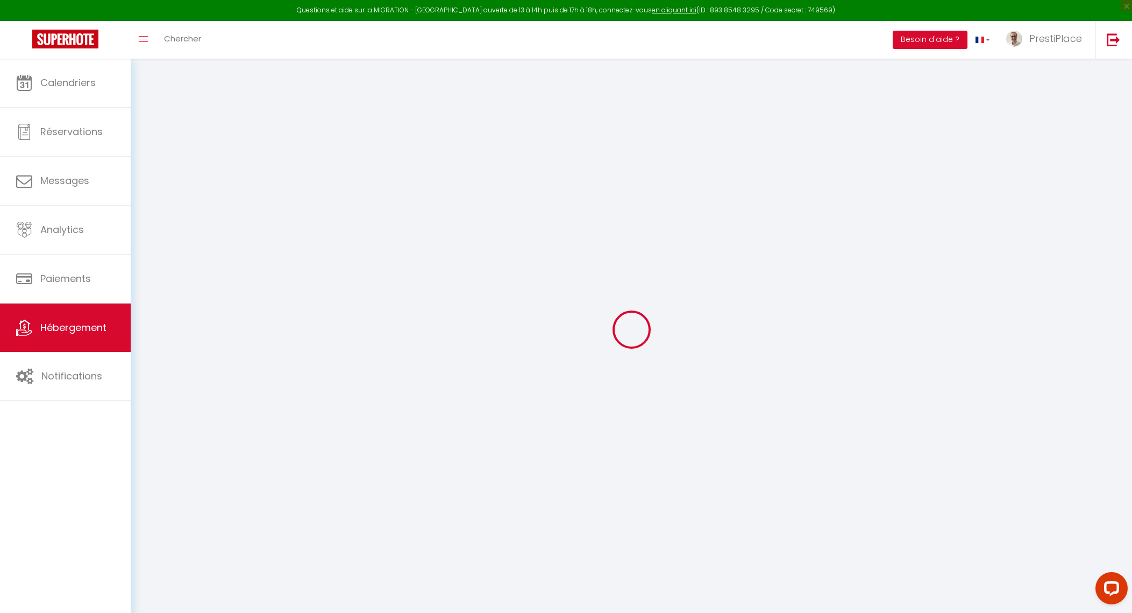
type input "Le Balcon de la Joconde"
type input "SAS"
type input "PrestiPlace"
type input "[STREET_ADDRESS][PERSON_NAME]"
type input "37000"
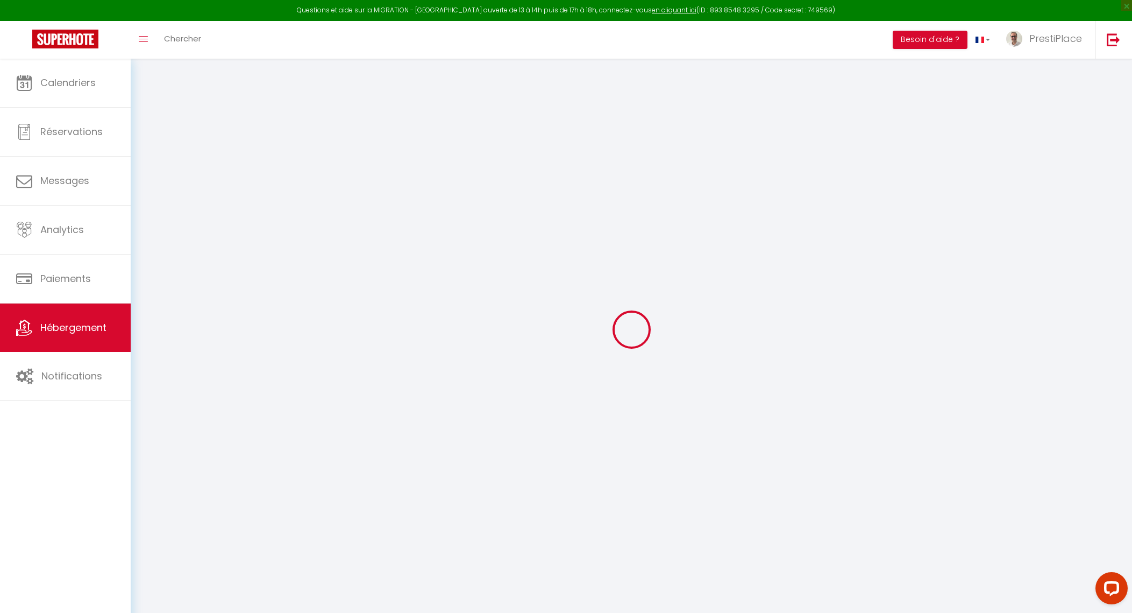
type input "Tours"
type input "120"
type input "15"
type input "50"
type input "5.5"
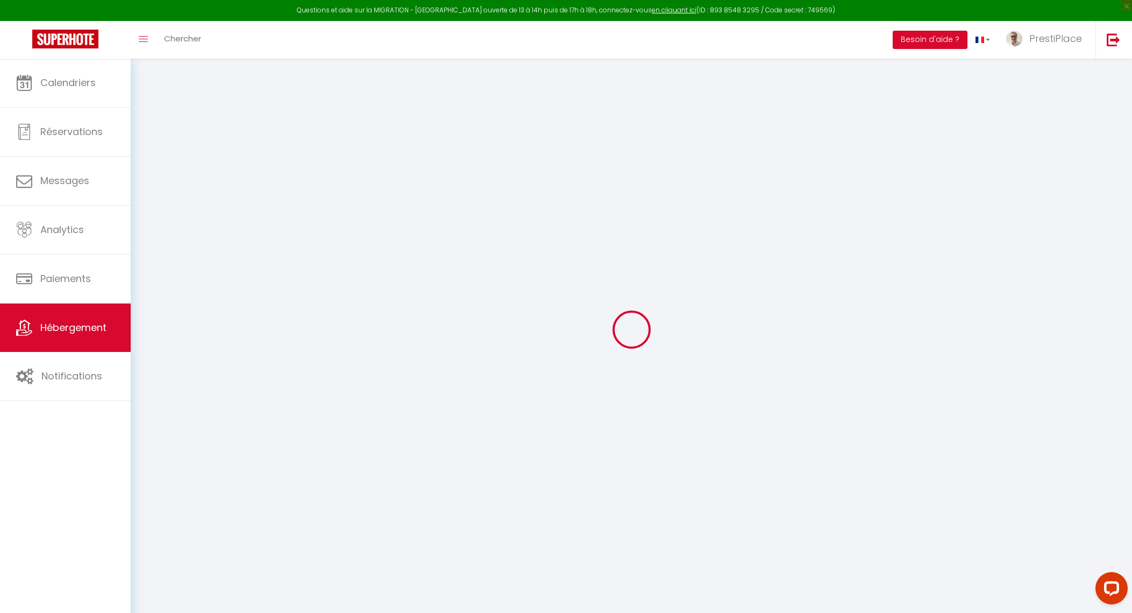
type input "5.10"
type input "600"
select select
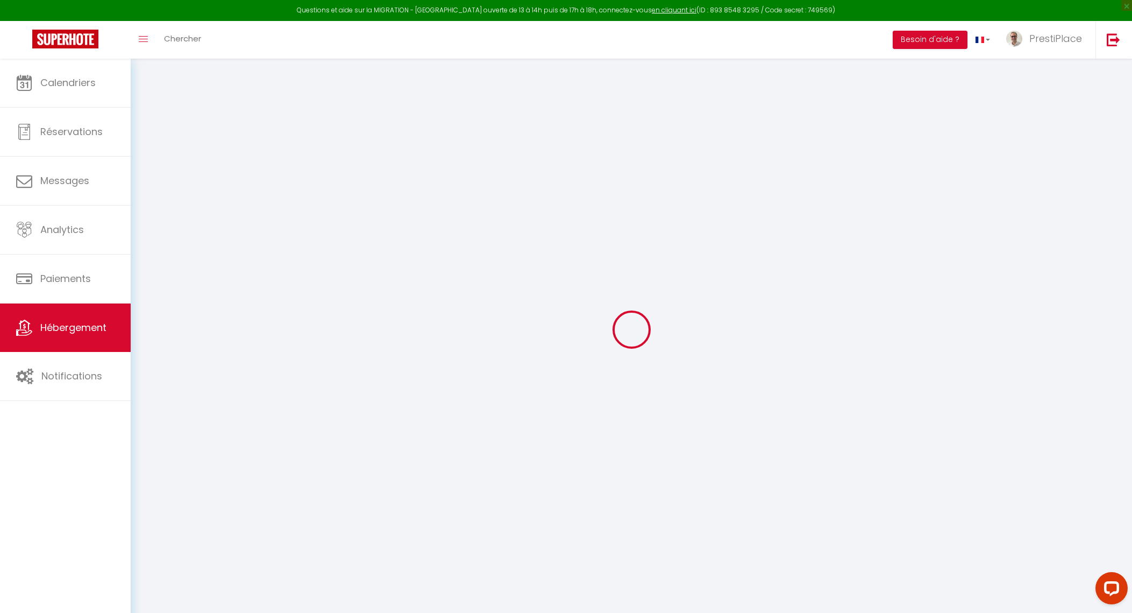
select select
type input "[STREET_ADDRESS][PERSON_NAME]"
type input "37000"
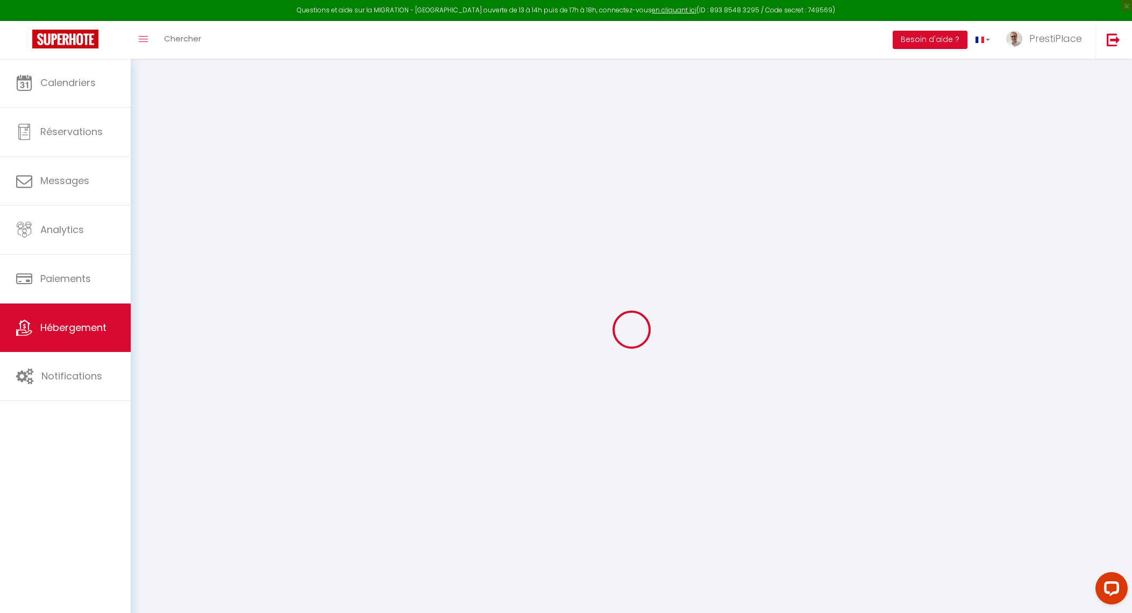
type input "Tours"
type input "[EMAIL_ADDRESS][DOMAIN_NAME]"
select select "10903"
checkbox input "true"
checkbox input "false"
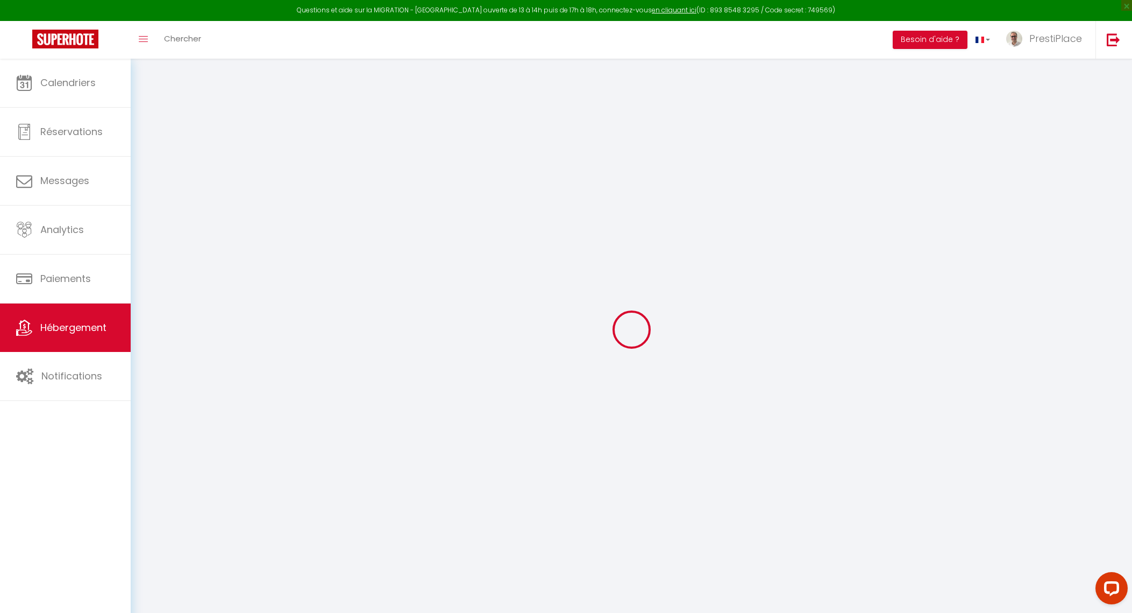
checkbox input "false"
radio input "true"
type input "0"
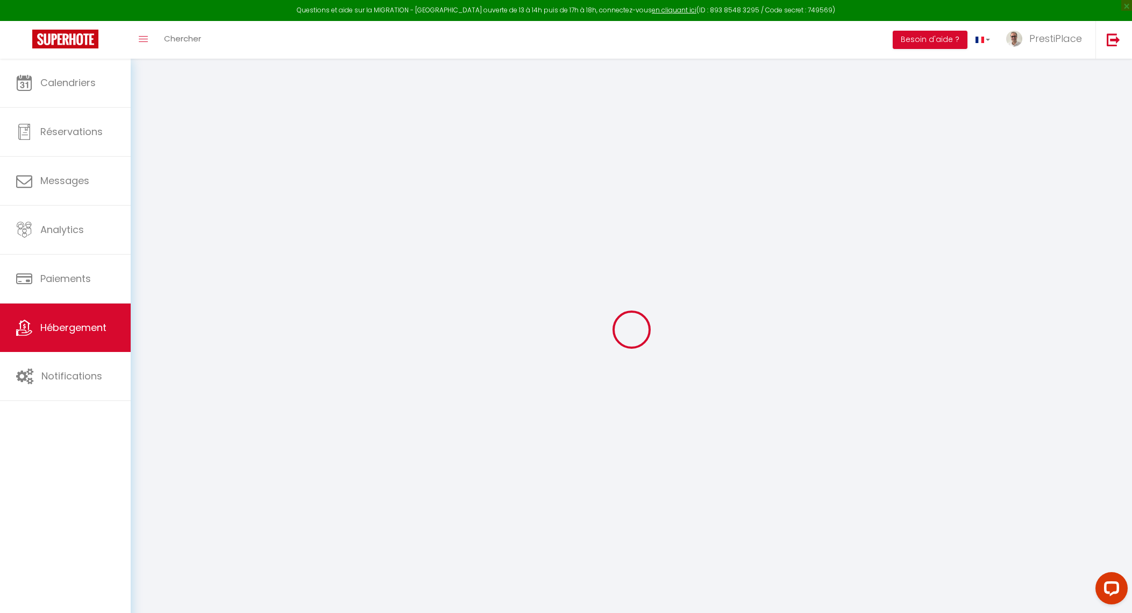
type input "0"
select select
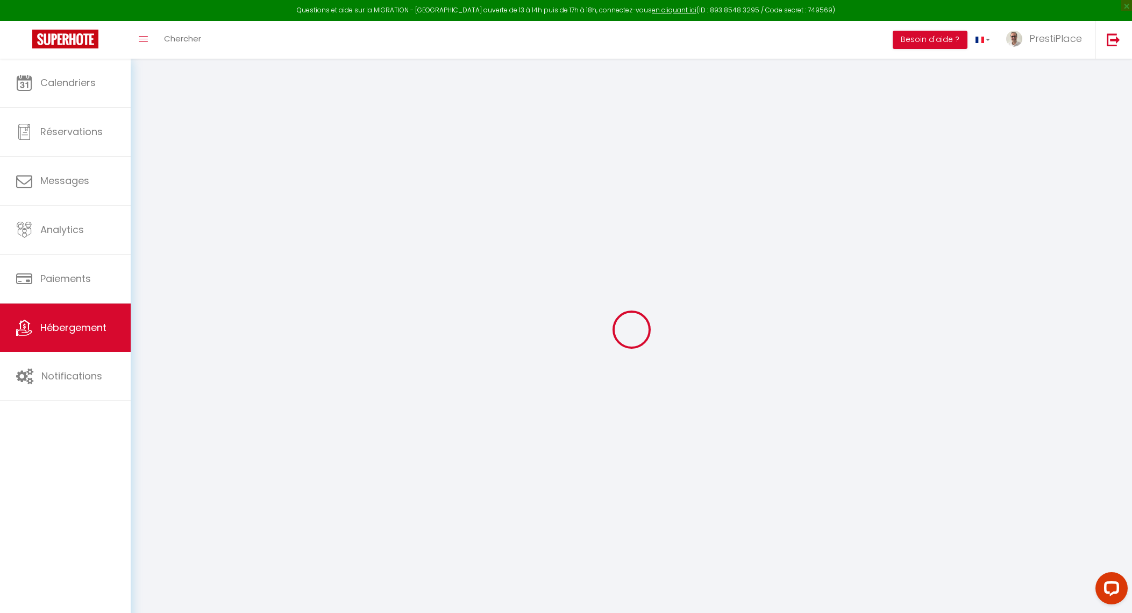
select select
checkbox input "true"
checkbox input "false"
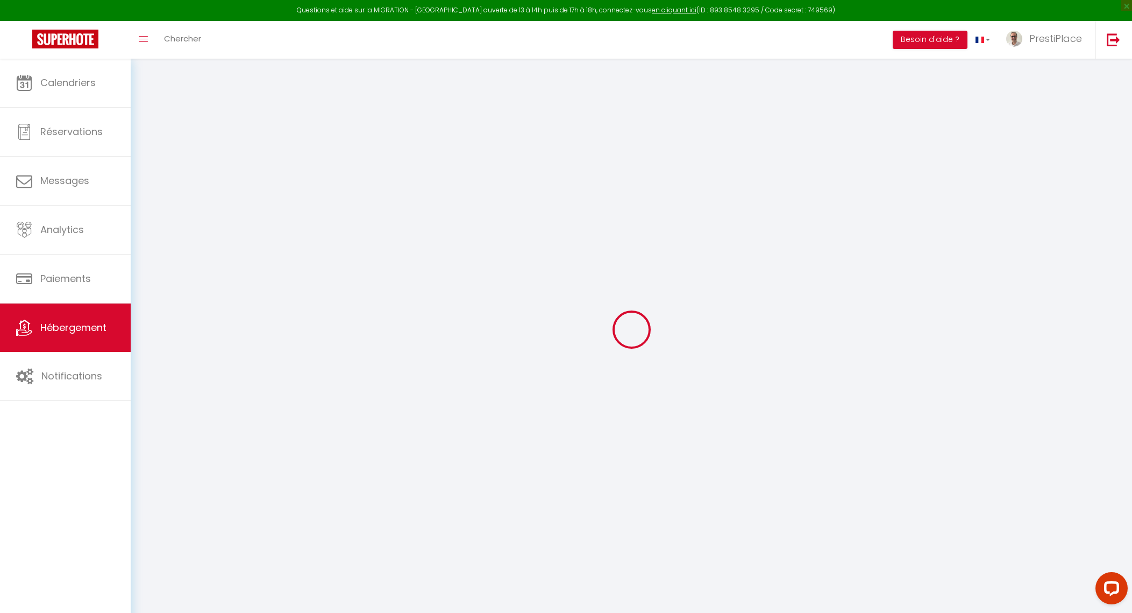
checkbox input "false"
select select
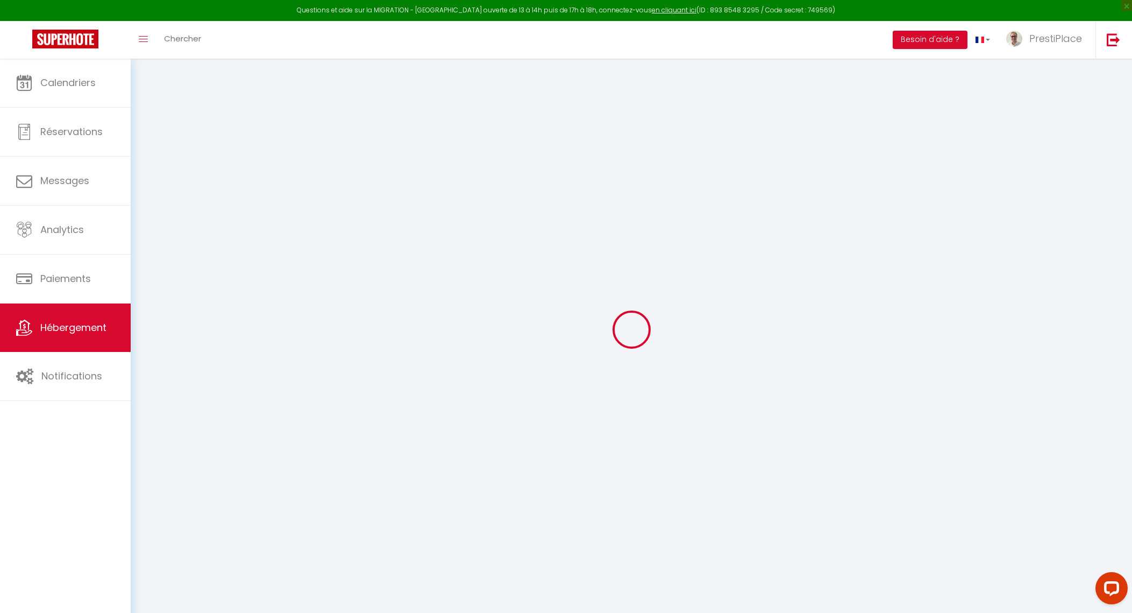
select select
checkbox input "true"
checkbox input "false"
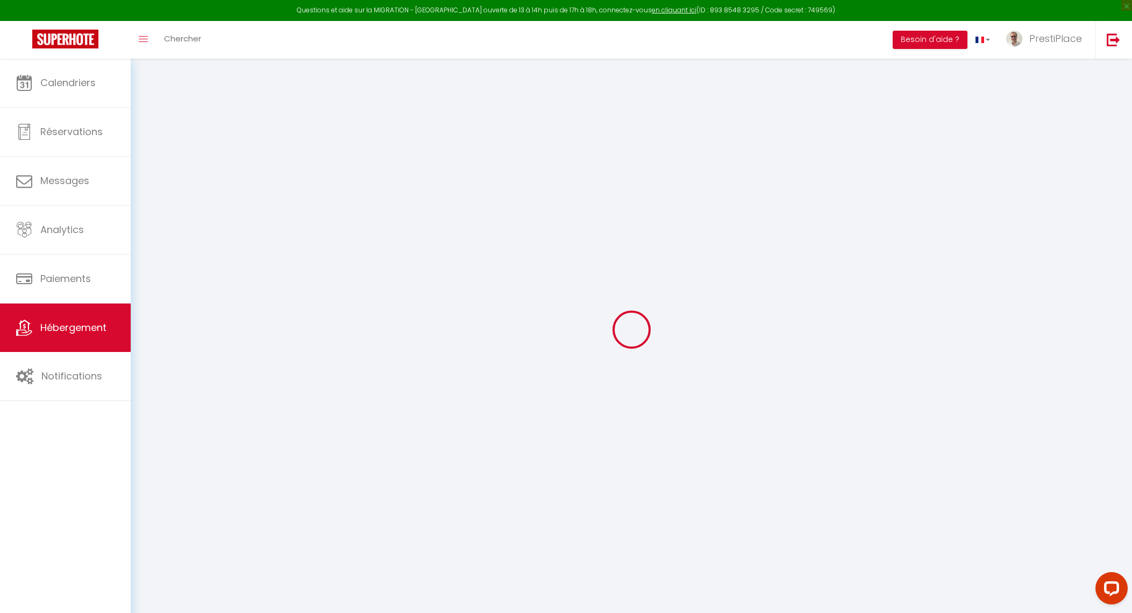
checkbox input "false"
checkbox input "true"
checkbox input "false"
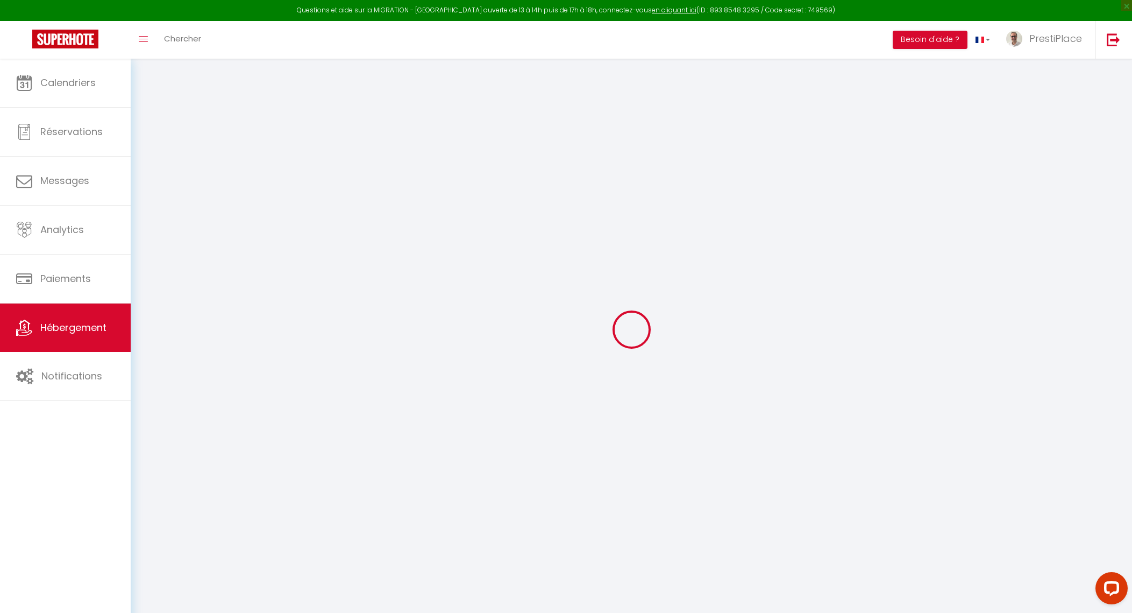
checkbox input "false"
checkbox input "true"
checkbox input "false"
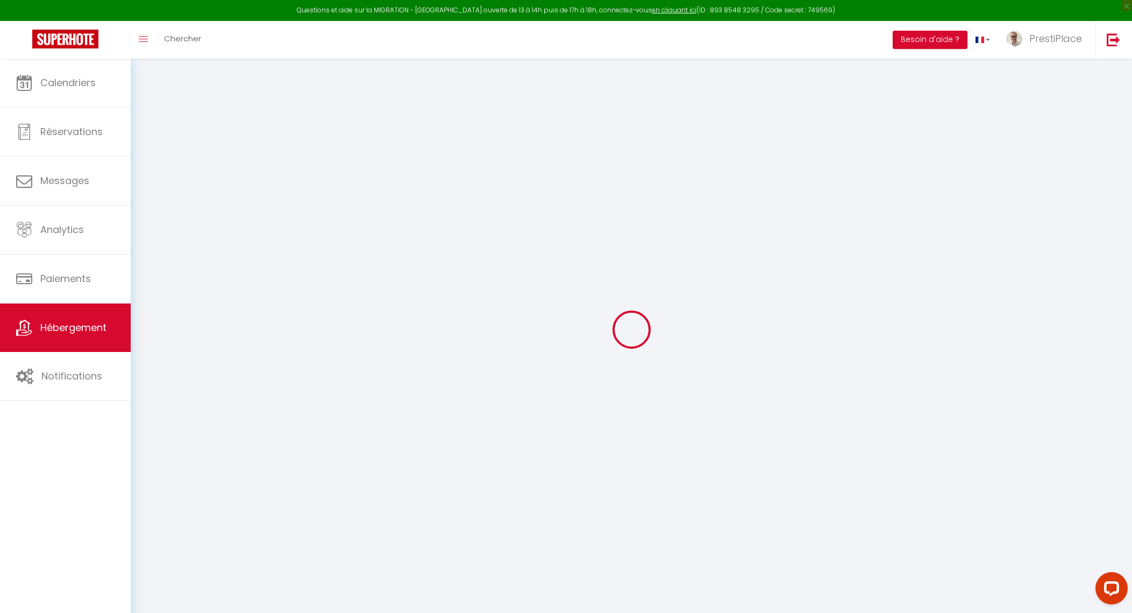
select select "16:00"
select select "23:00"
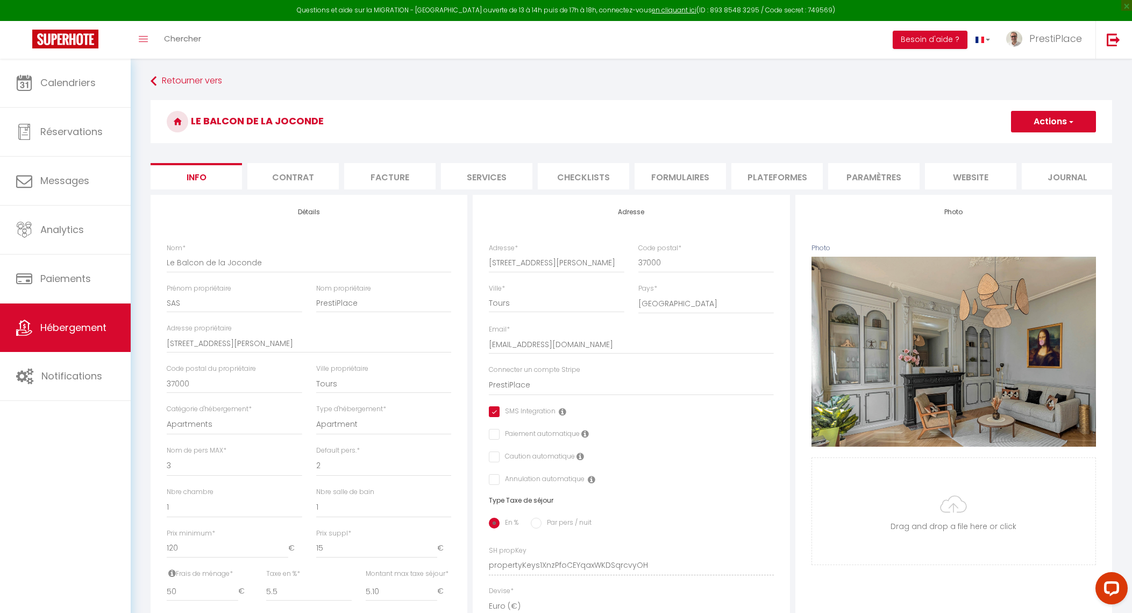
click at [968, 167] on li "website" at bounding box center [970, 176] width 91 height 26
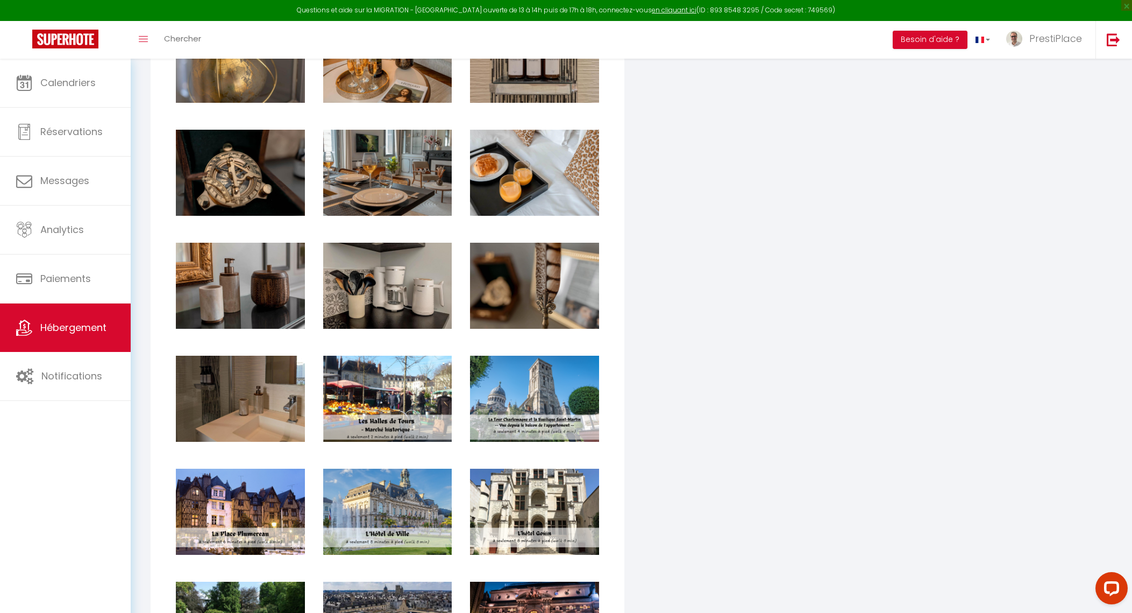
scroll to position [2286, 0]
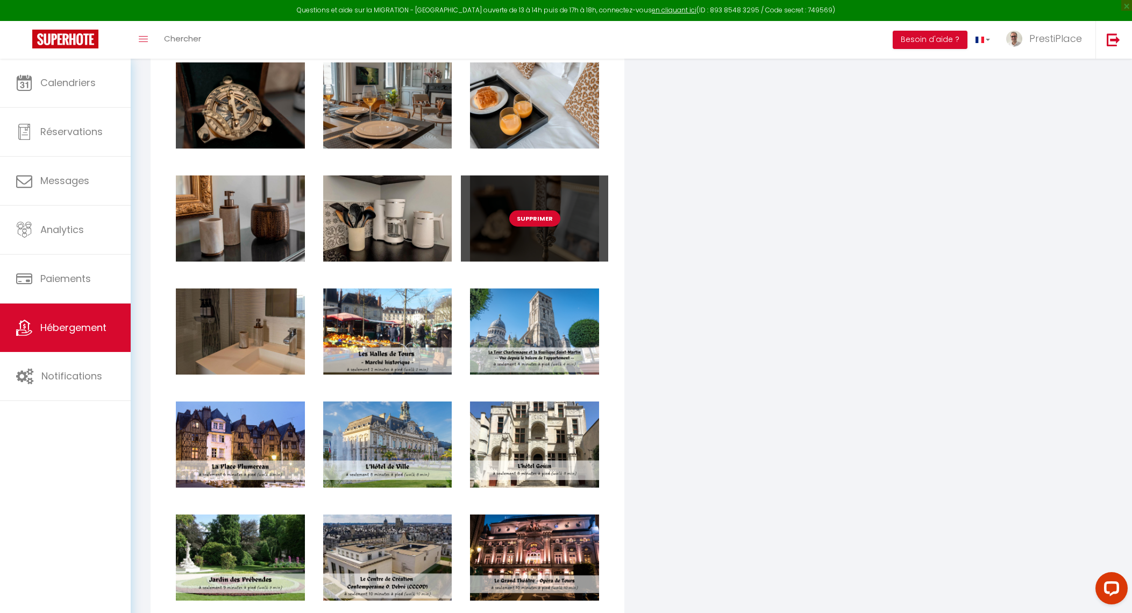
click at [537, 226] on button "Supprimer" at bounding box center [534, 218] width 51 height 16
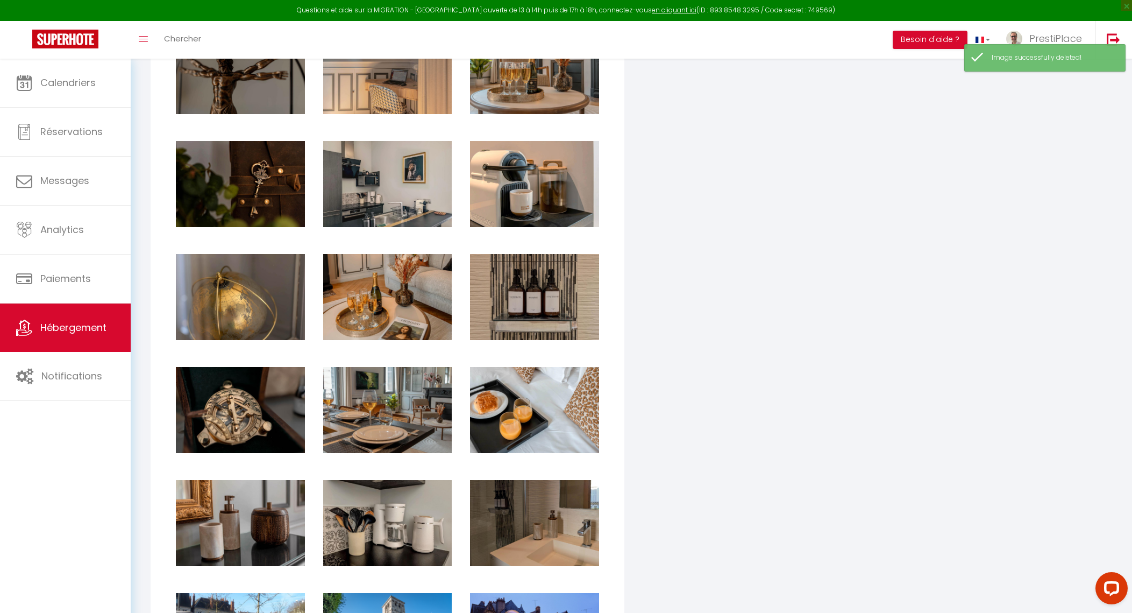
scroll to position [2151, 0]
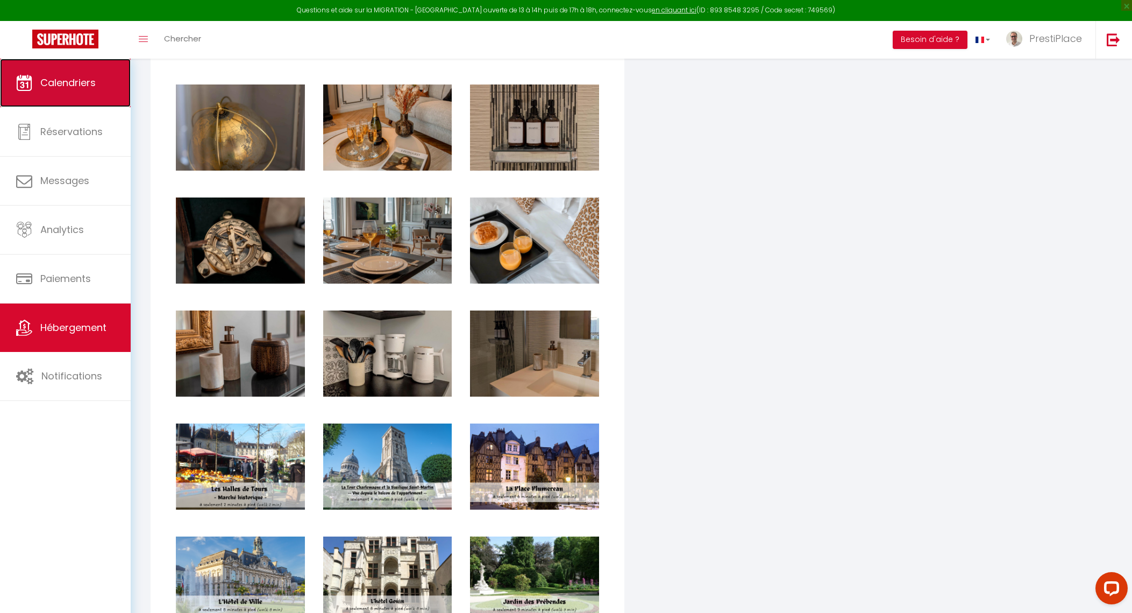
click at [25, 85] on icon at bounding box center [24, 83] width 16 height 16
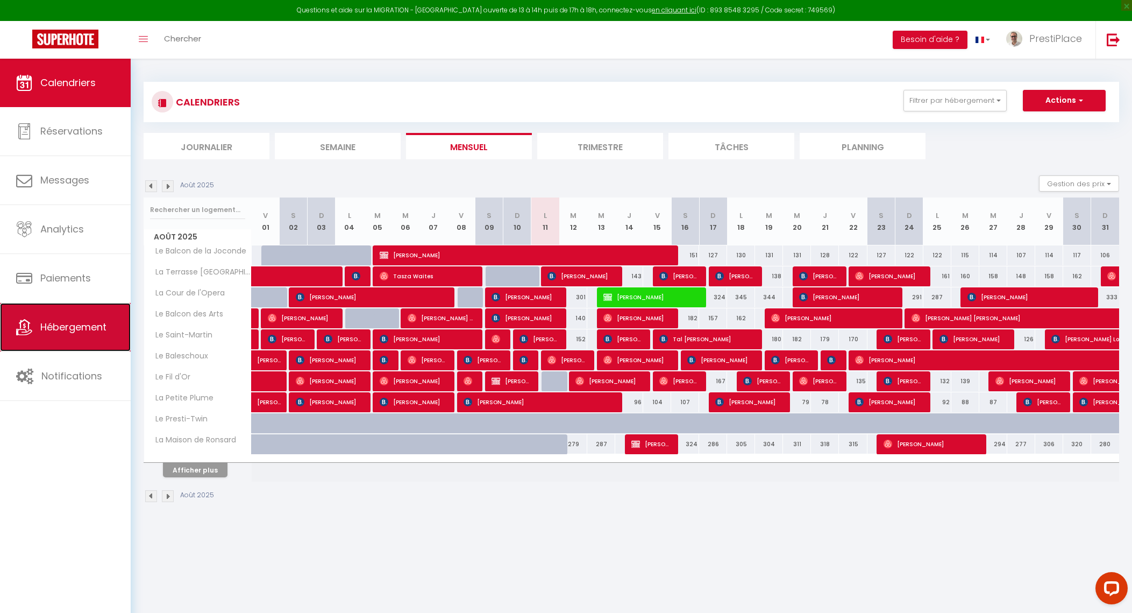
click at [61, 334] on link "Hébergement" at bounding box center [65, 327] width 131 height 48
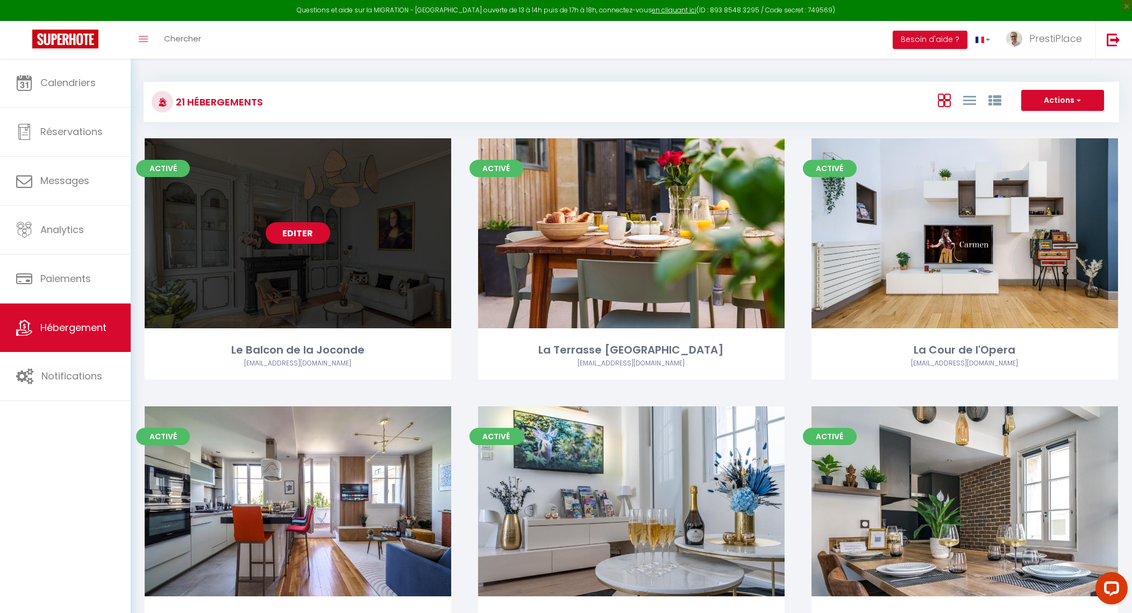
click at [309, 237] on link "Editer" at bounding box center [298, 233] width 65 height 22
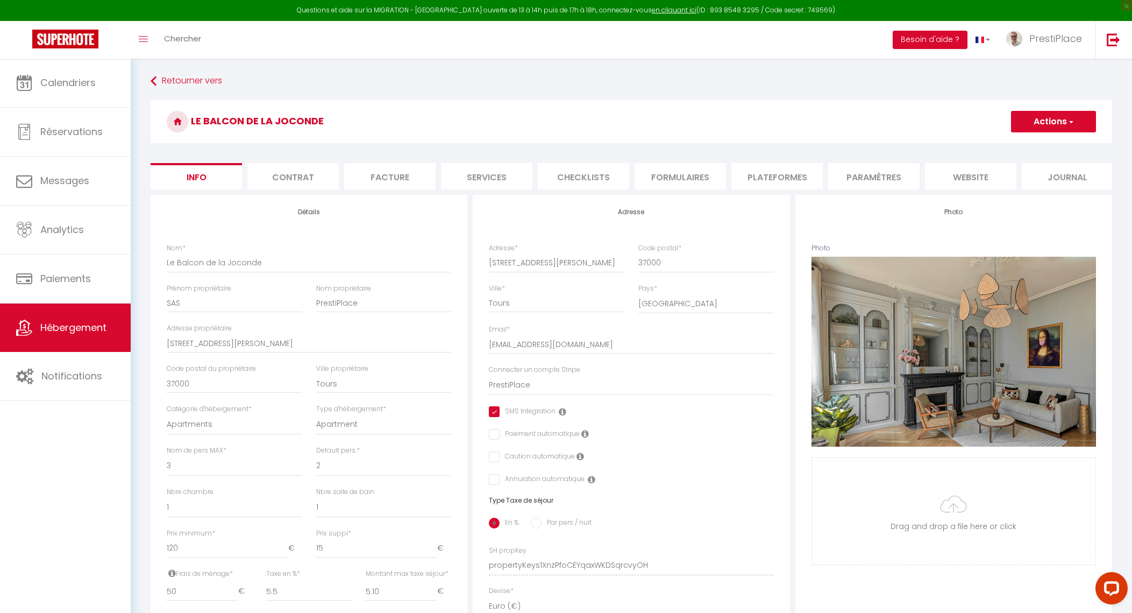
click at [965, 171] on li "website" at bounding box center [970, 176] width 91 height 26
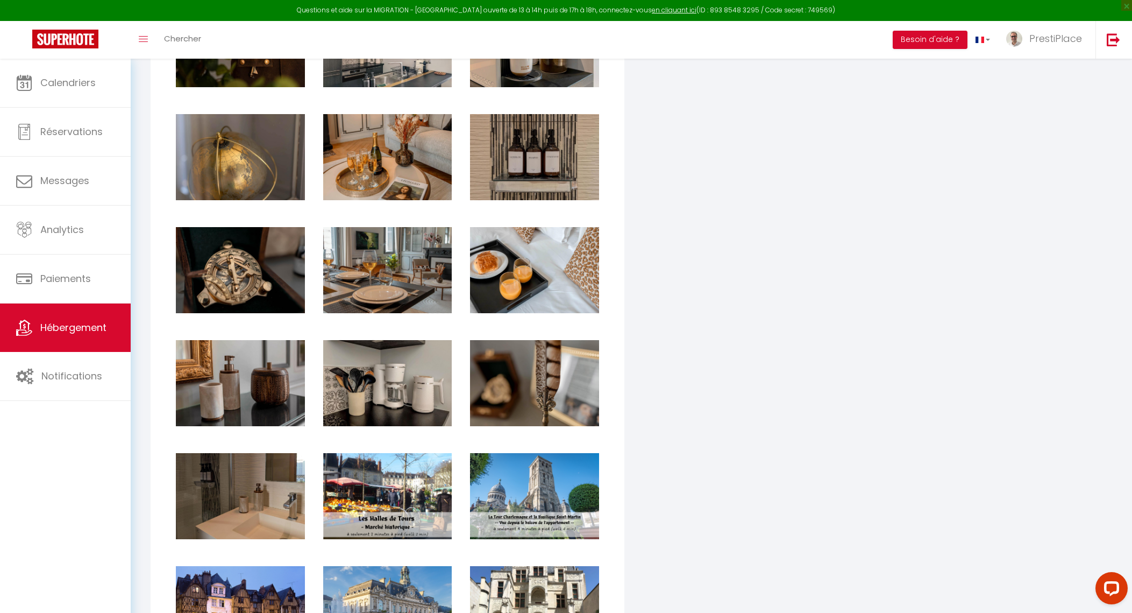
scroll to position [2151, 0]
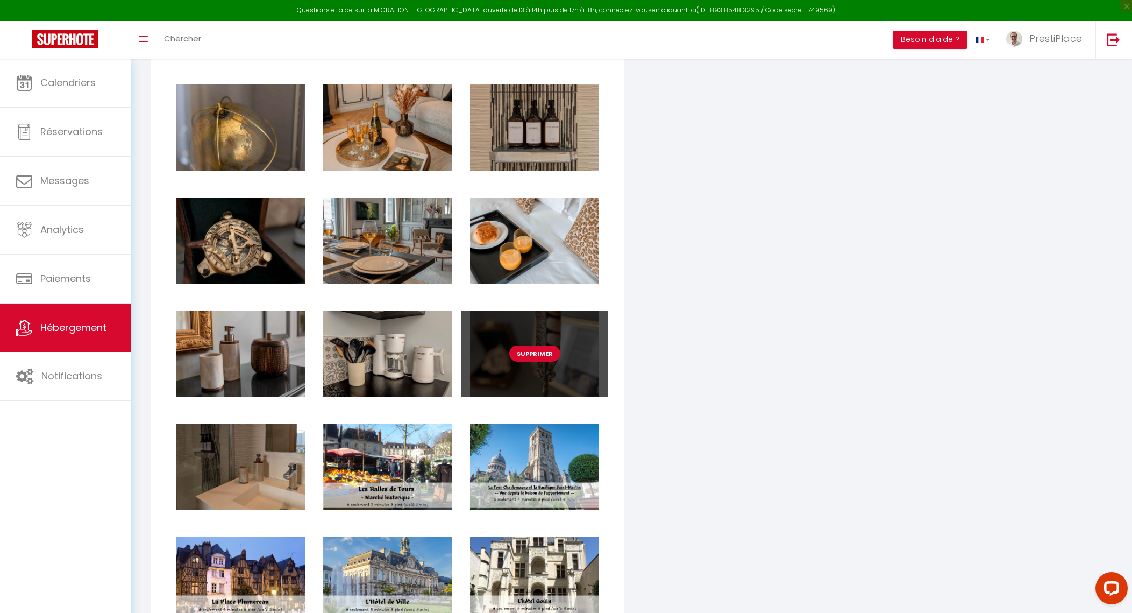
click at [534, 361] on button "Supprimer" at bounding box center [534, 353] width 51 height 16
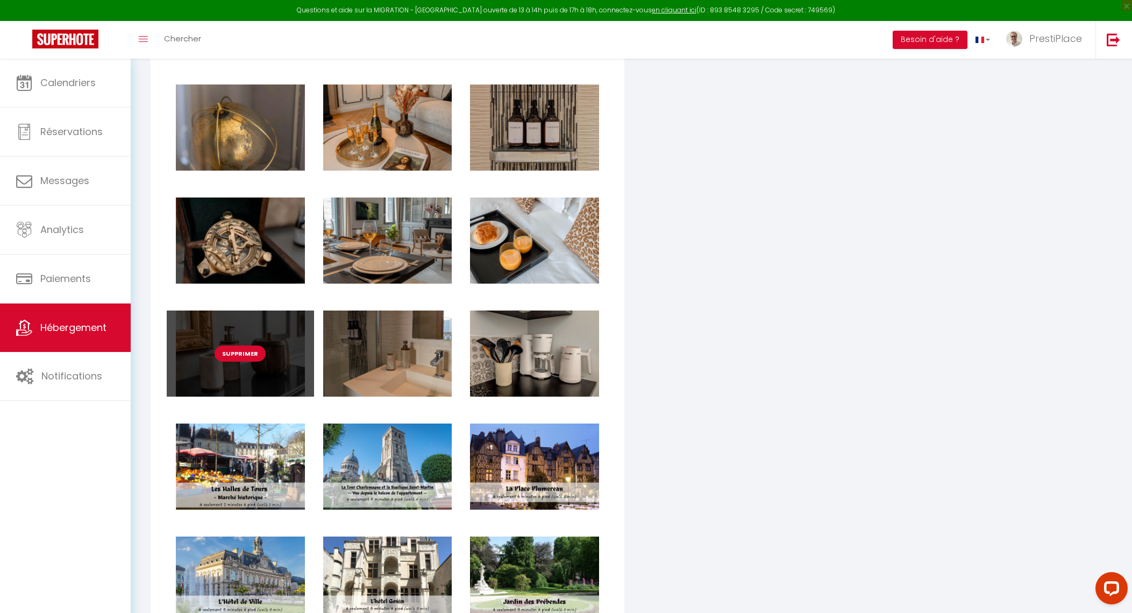
click at [245, 361] on button "Supprimer" at bounding box center [240, 353] width 51 height 16
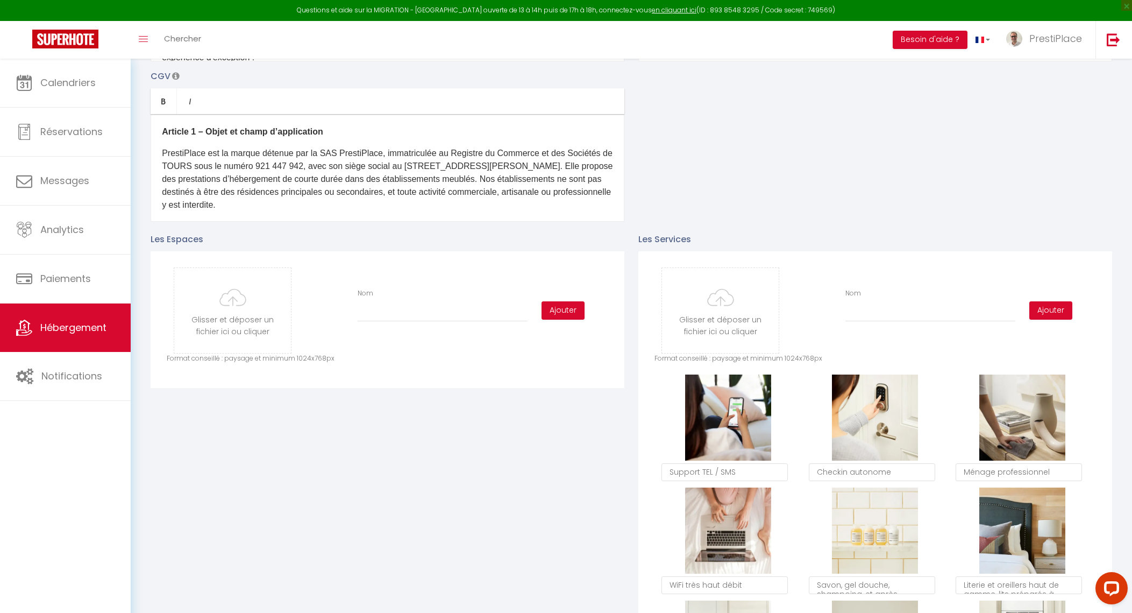
scroll to position [0, 0]
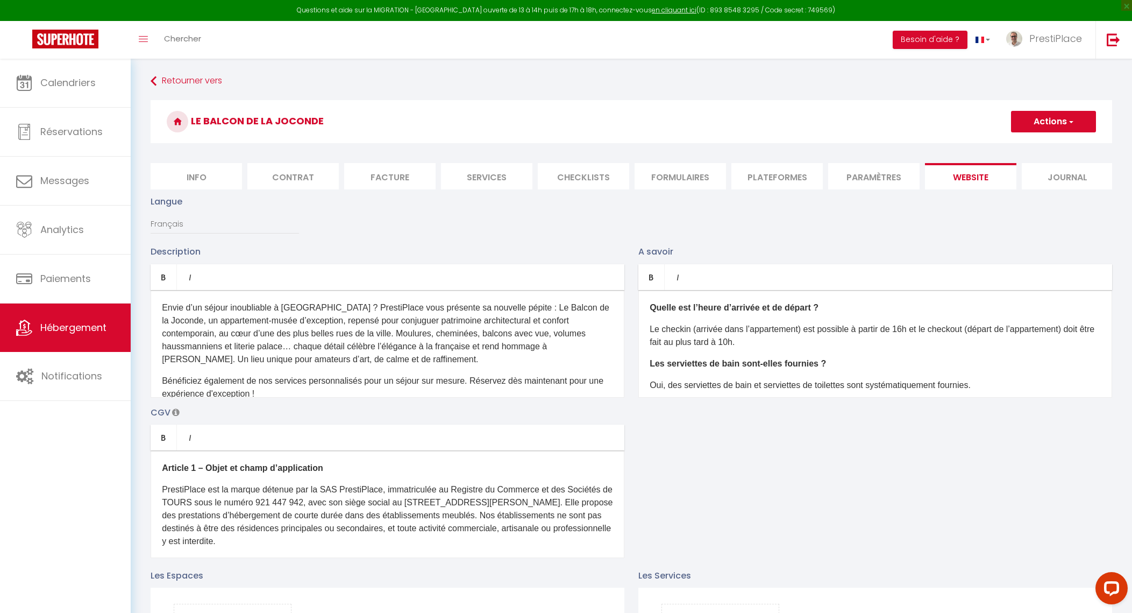
click at [1054, 118] on button "Actions" at bounding box center [1053, 122] width 85 height 22
click at [1035, 146] on input "Enregistrer" at bounding box center [1042, 145] width 40 height 11
